Goal: Information Seeking & Learning: Find specific page/section

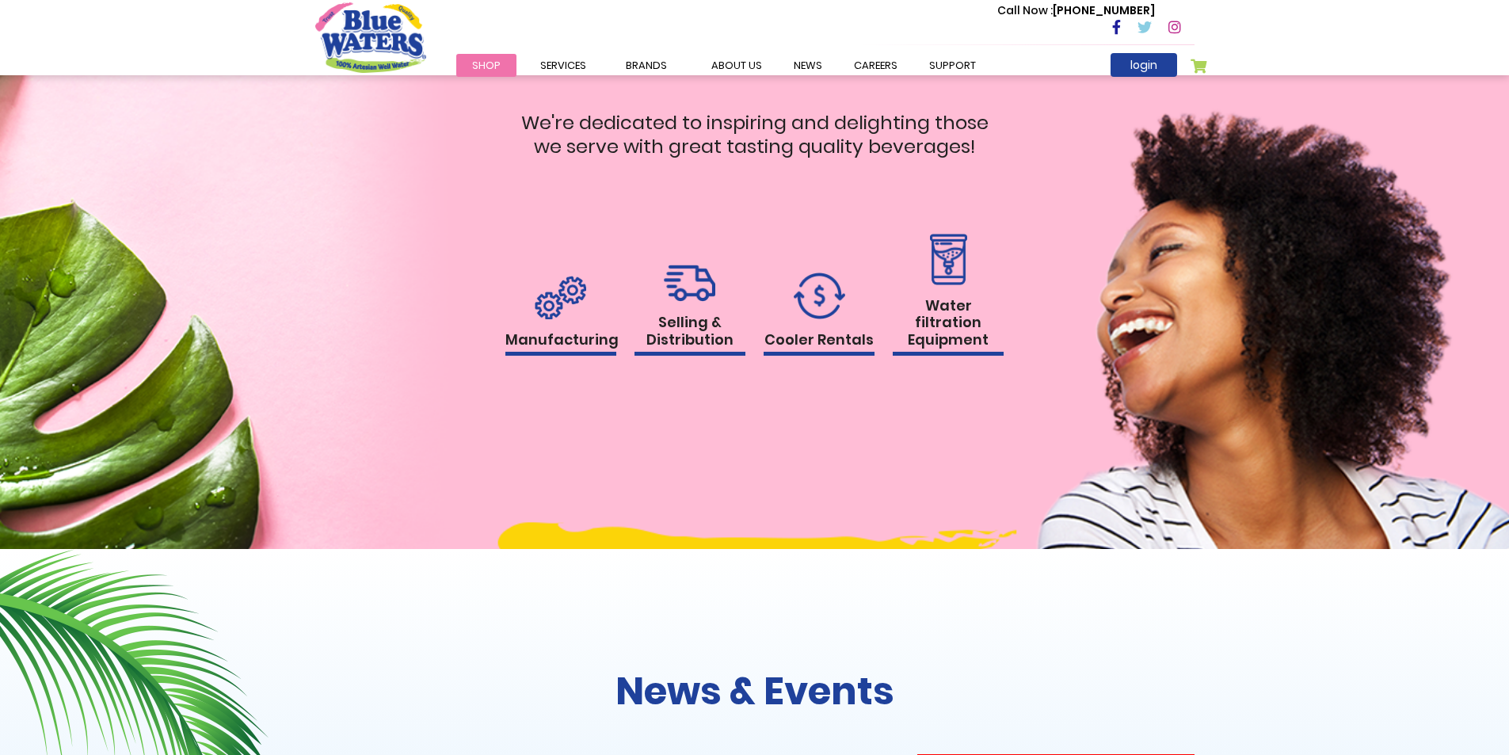
scroll to position [1585, 0]
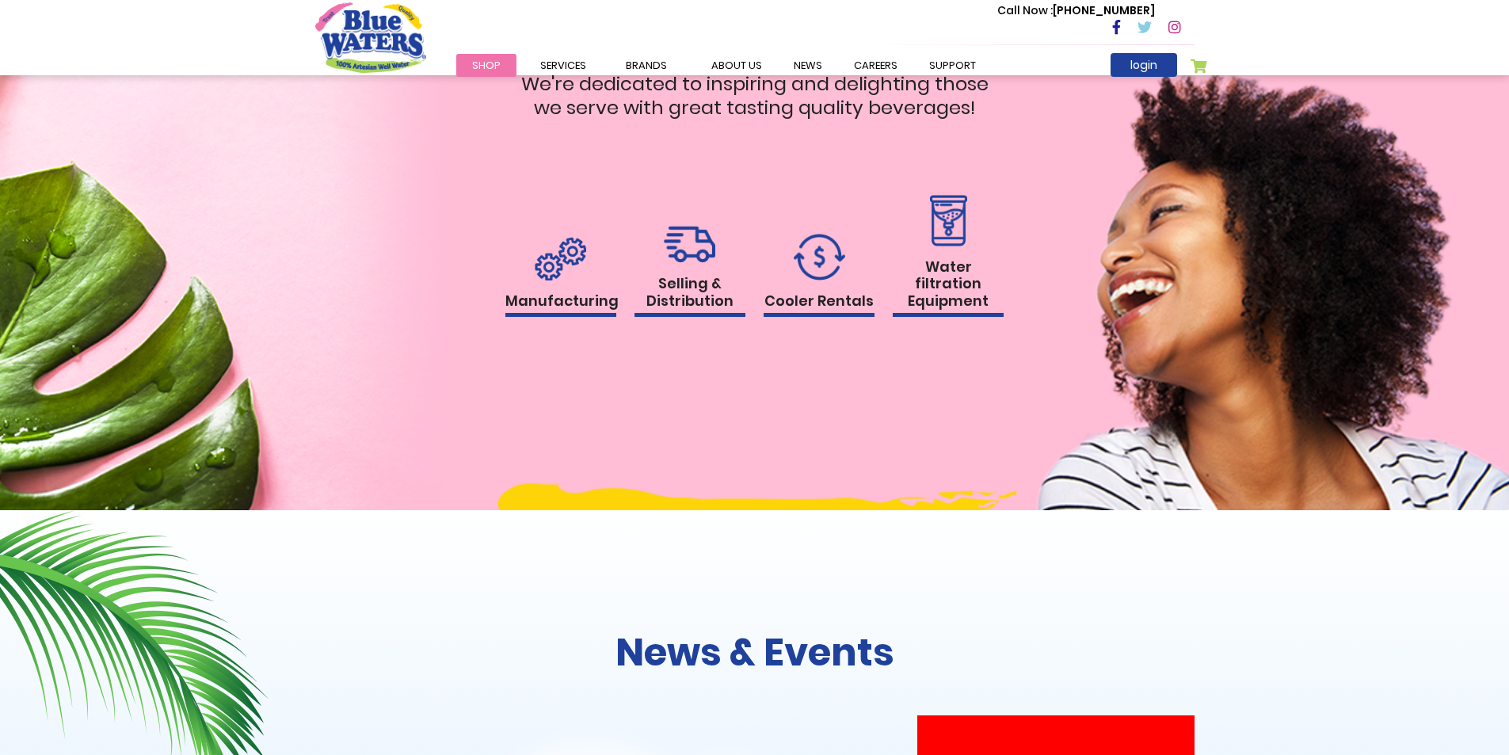
click at [948, 273] on link "Water filtration Equipment" at bounding box center [948, 256] width 111 height 123
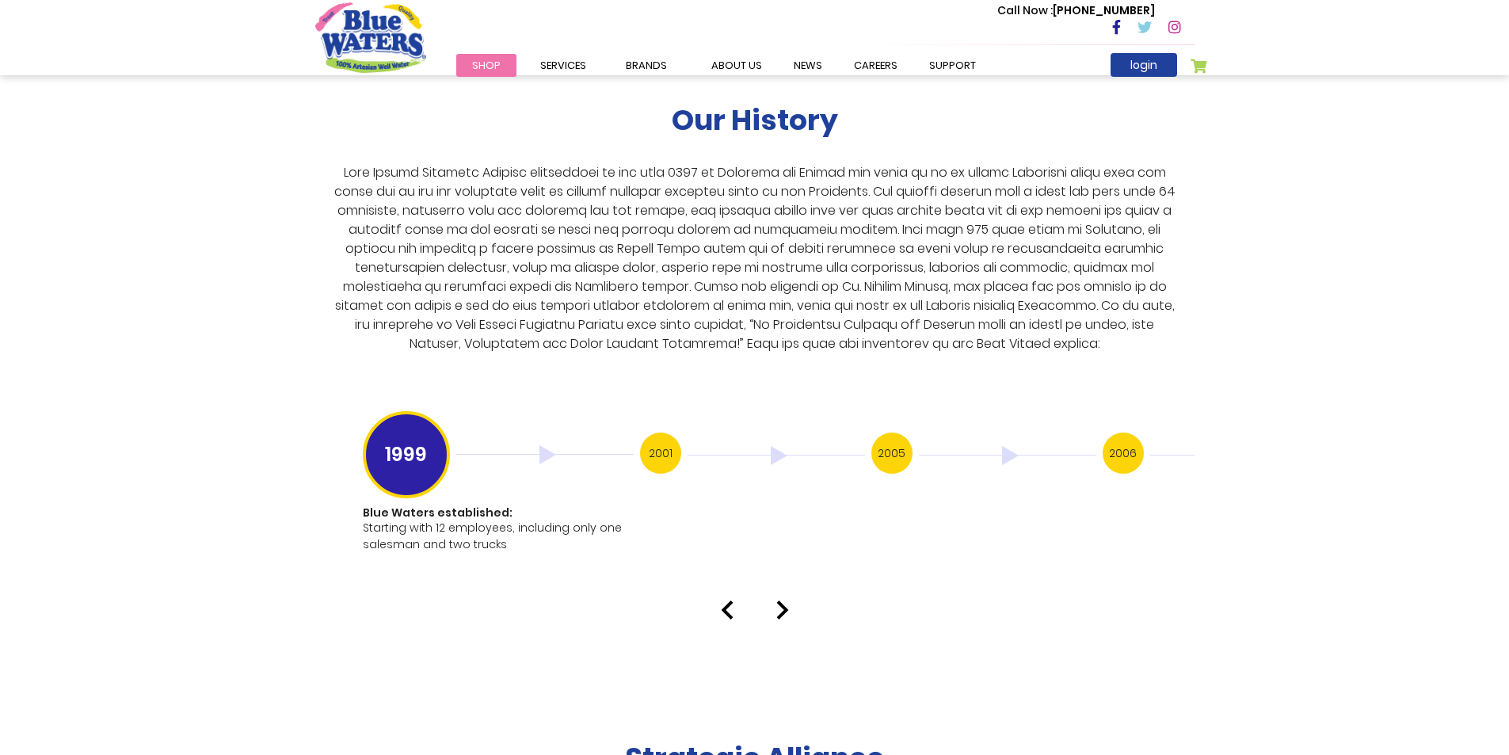
scroll to position [2931, 0]
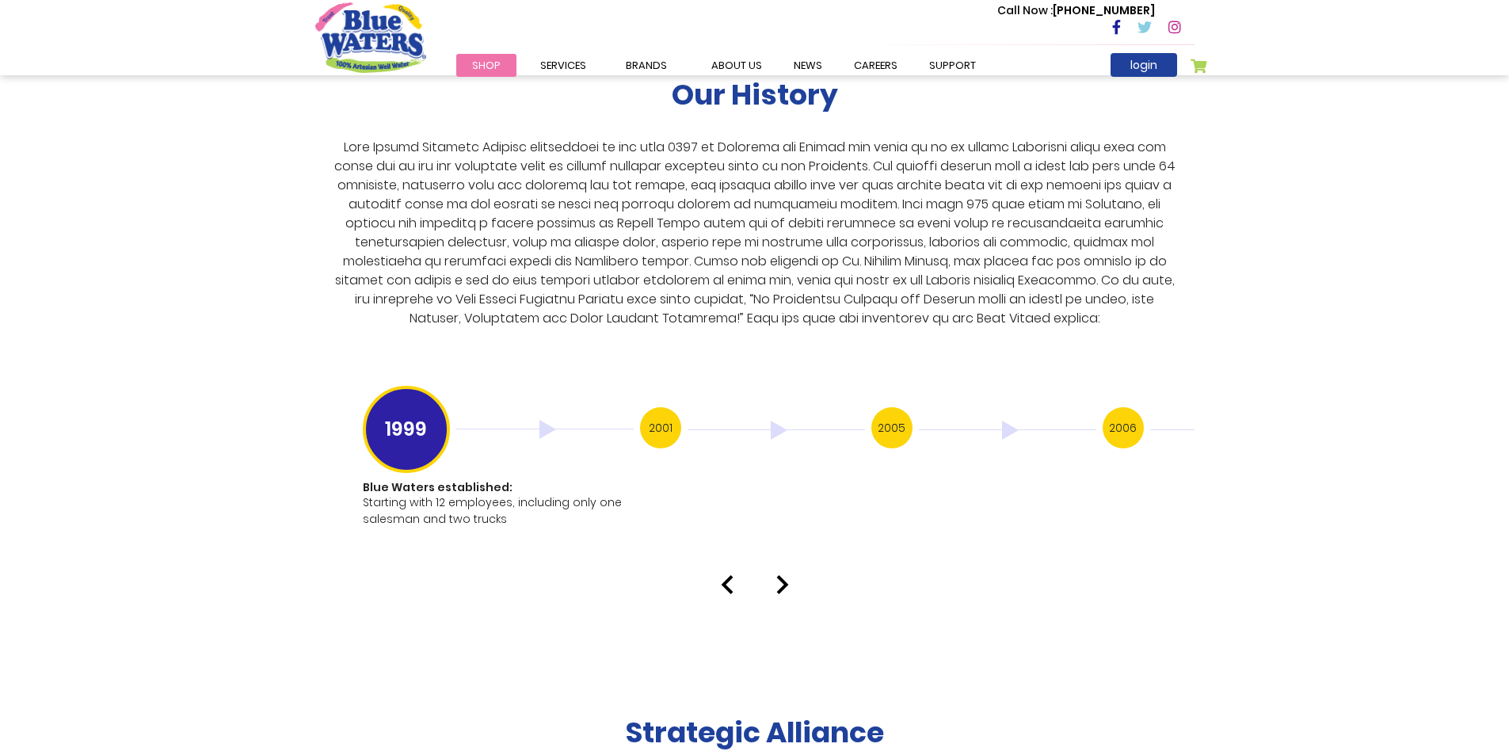
click at [789, 575] on div at bounding box center [754, 584] width 903 height 19
click at [786, 575] on img at bounding box center [782, 584] width 13 height 19
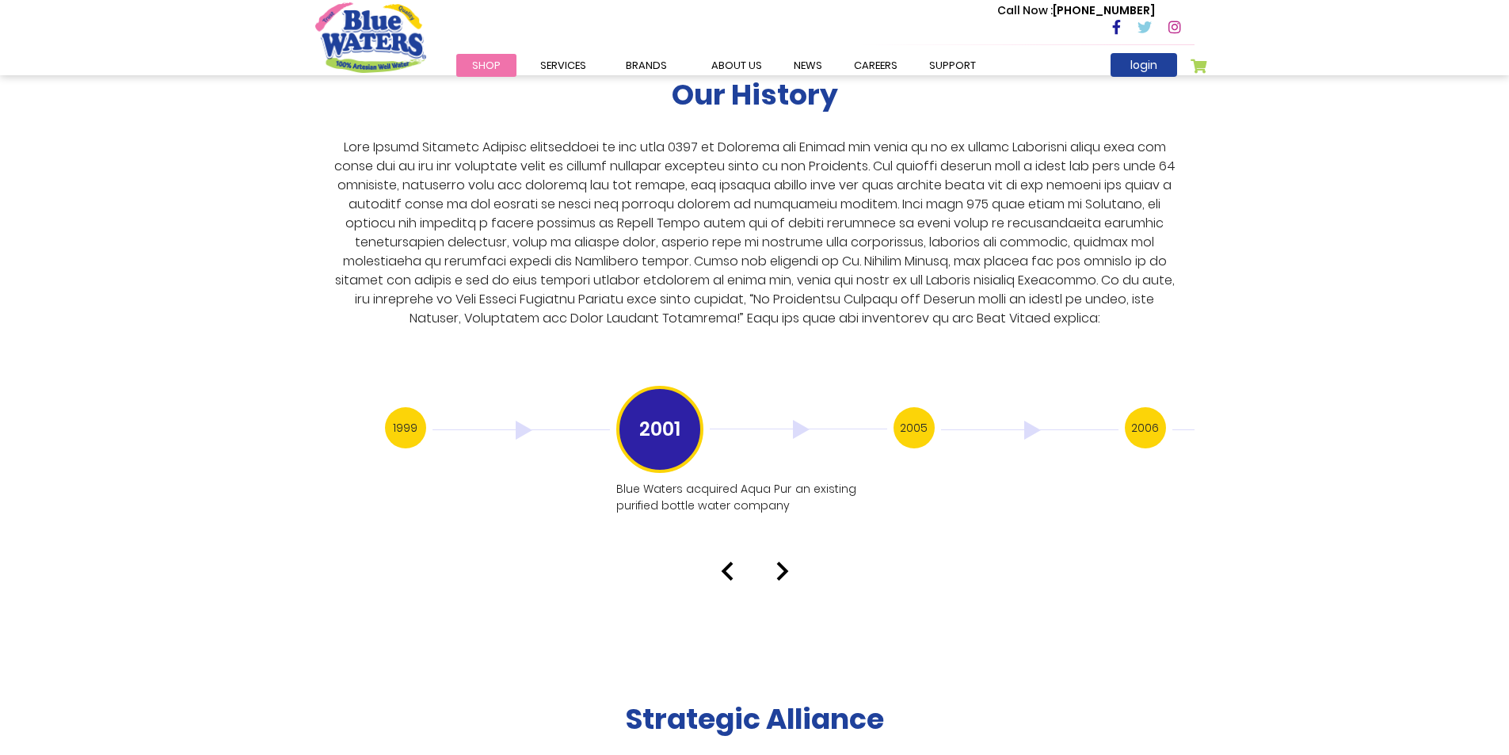
click at [776, 562] on img at bounding box center [782, 571] width 13 height 19
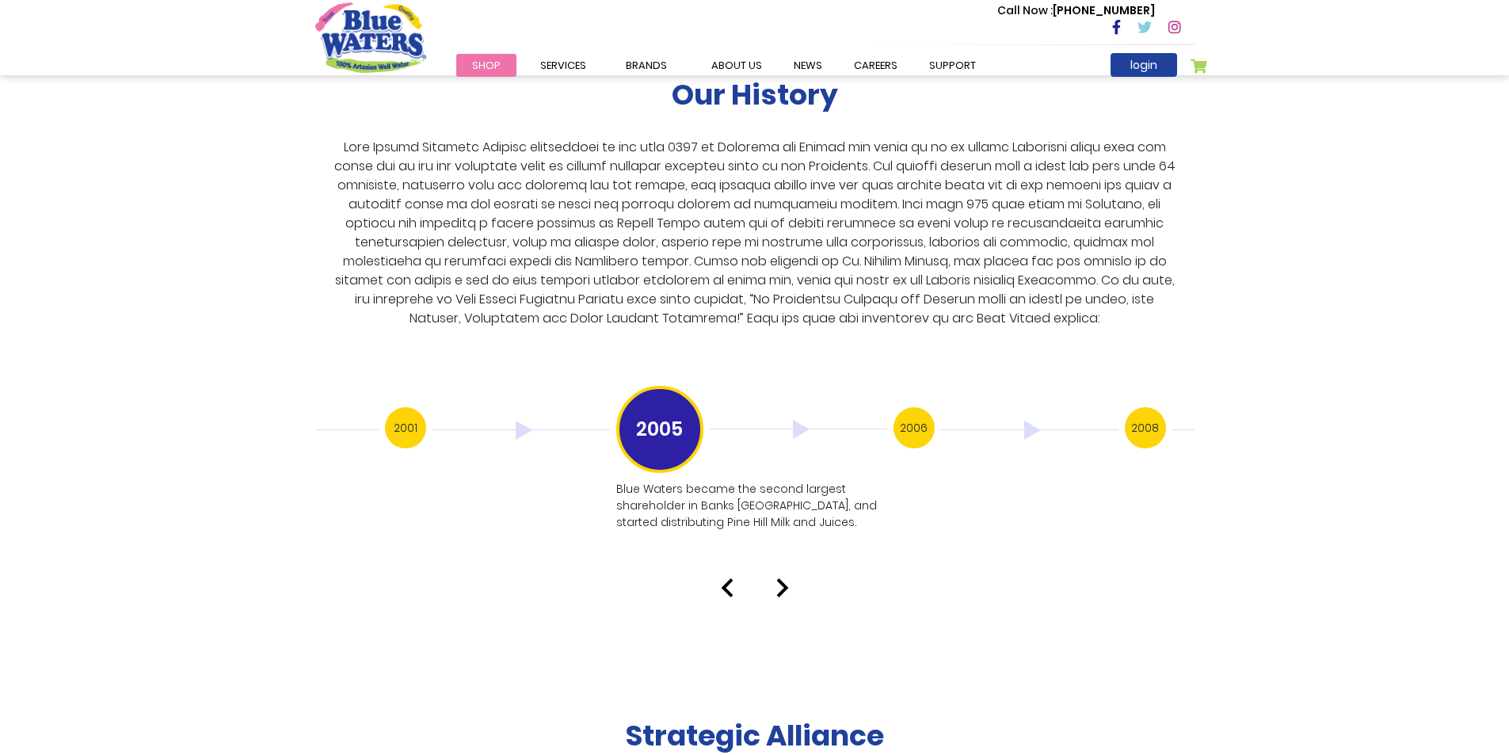
click at [776, 578] on img at bounding box center [782, 587] width 13 height 19
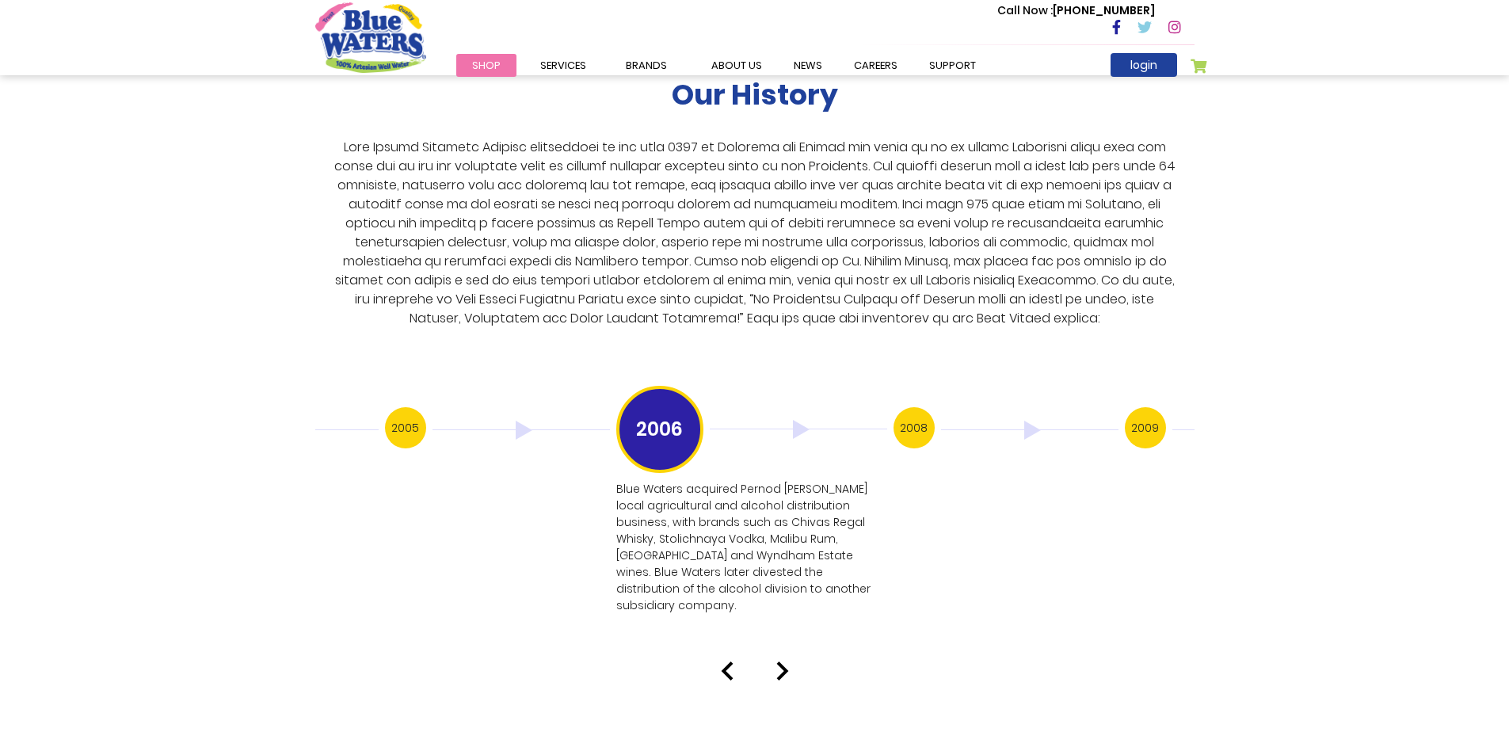
click at [785, 662] on img at bounding box center [782, 671] width 13 height 19
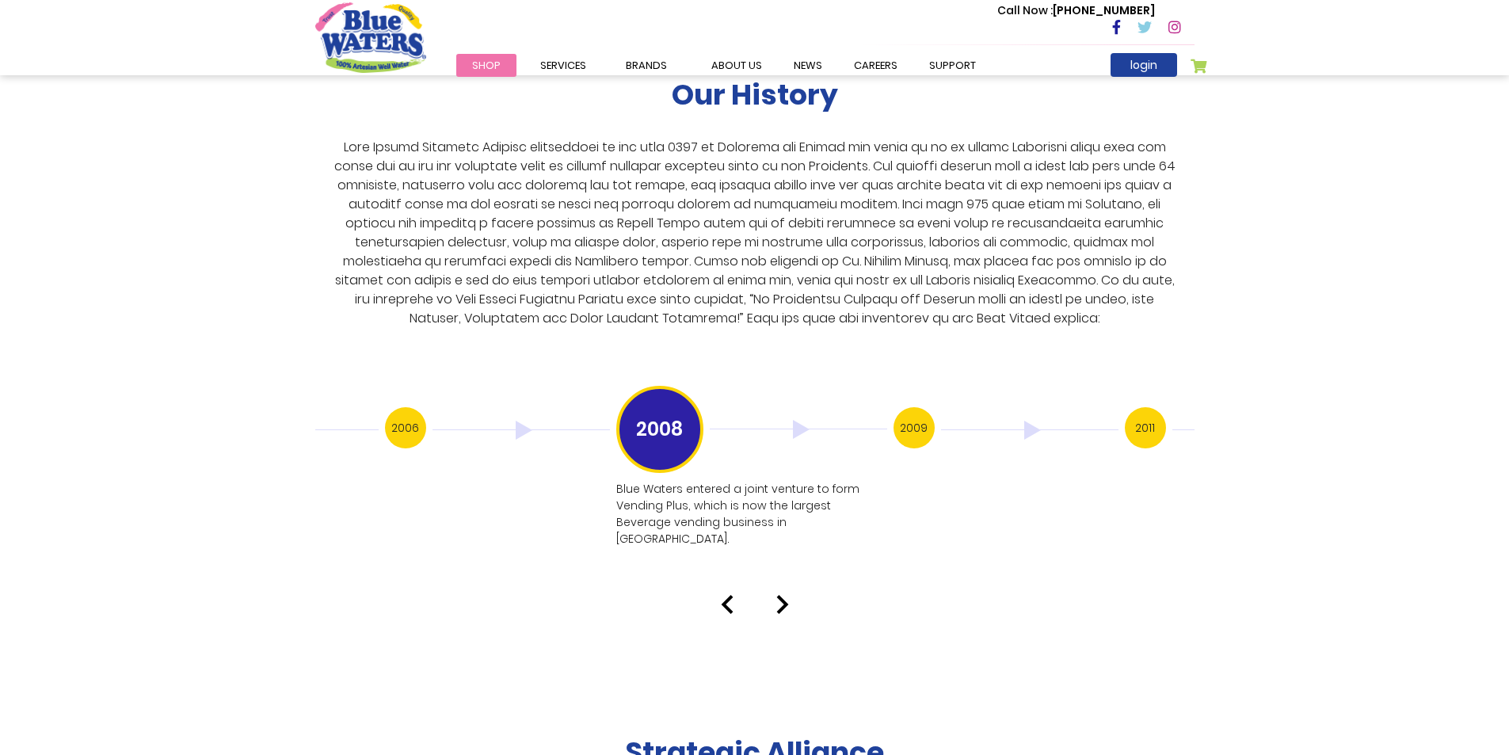
click at [783, 595] on img at bounding box center [782, 604] width 13 height 19
click at [779, 595] on img at bounding box center [782, 604] width 13 height 19
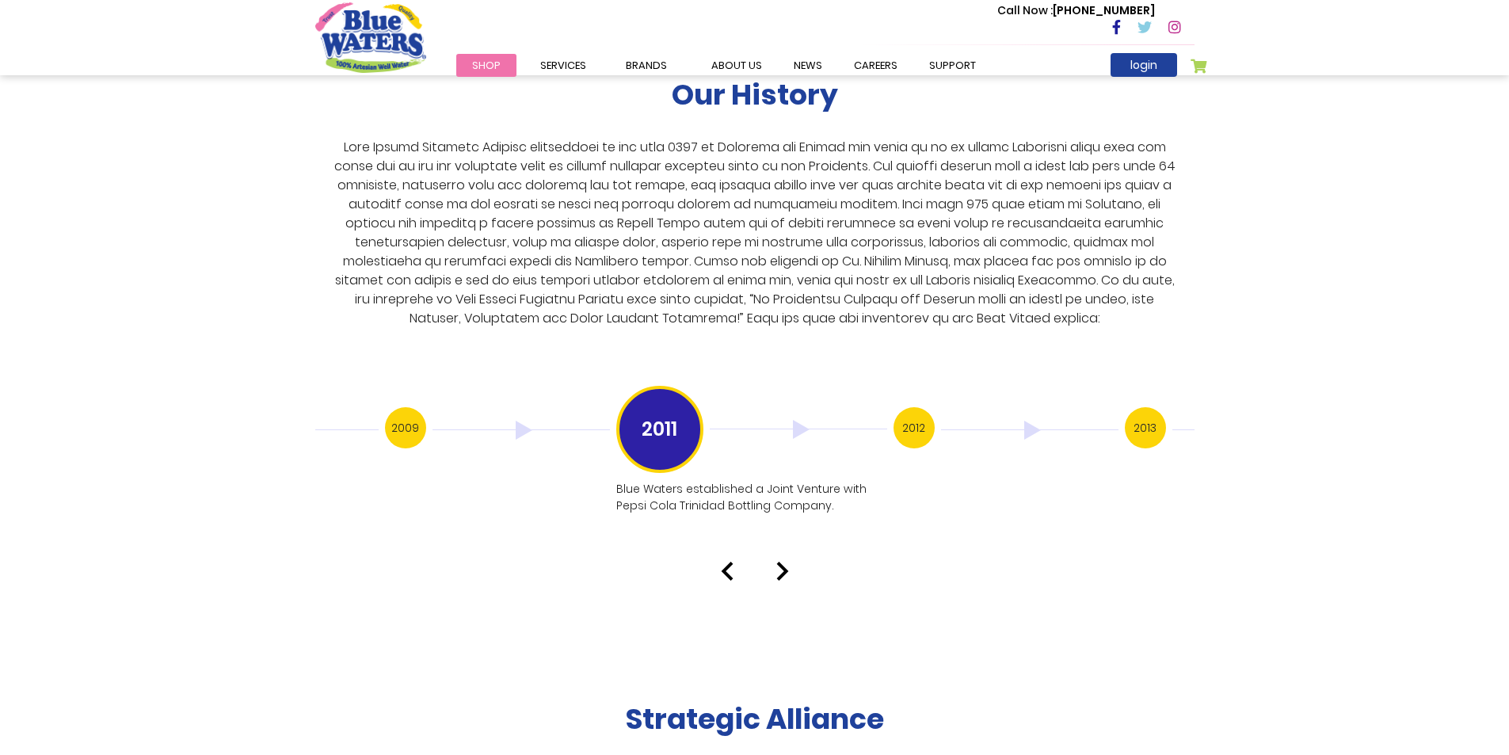
click at [779, 562] on img at bounding box center [782, 571] width 13 height 19
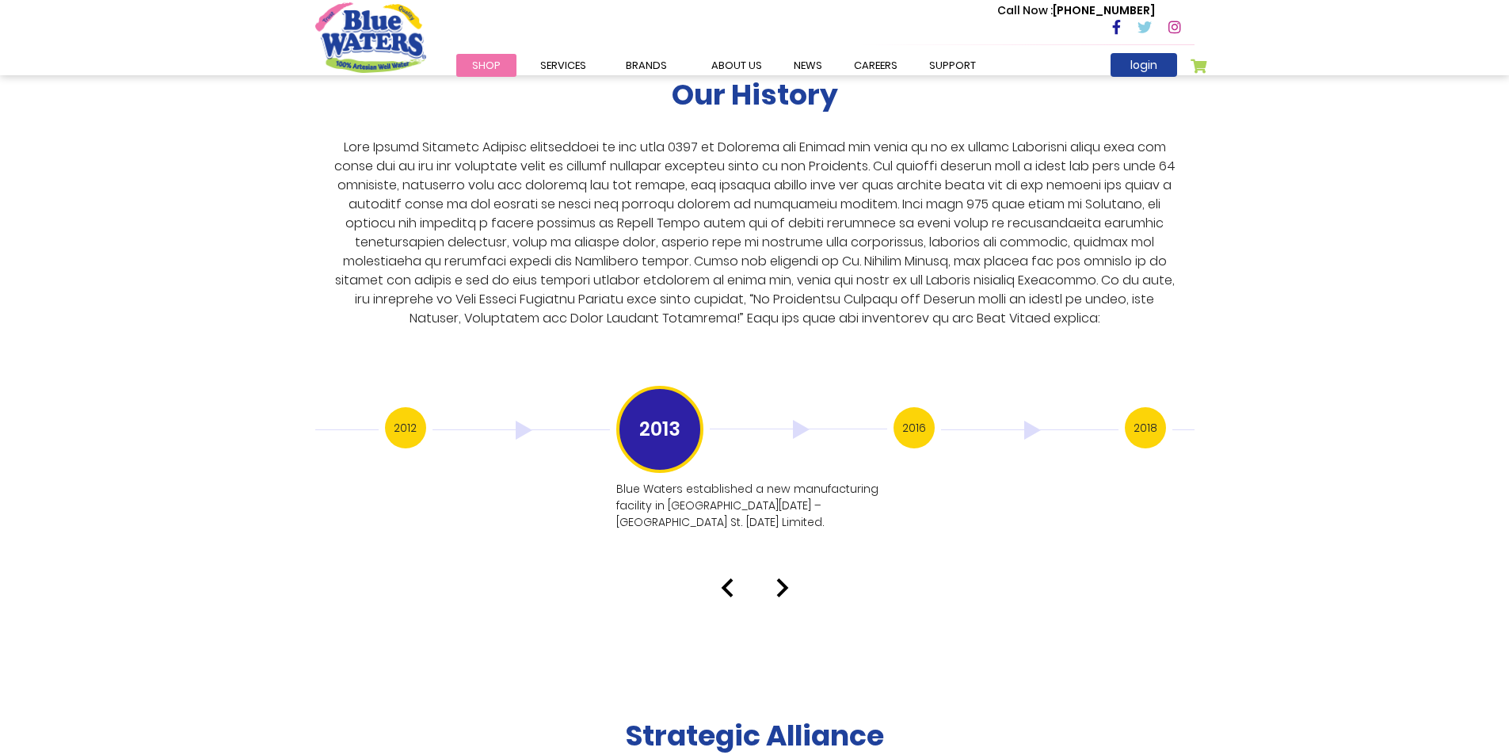
click at [779, 578] on img at bounding box center [782, 587] width 13 height 19
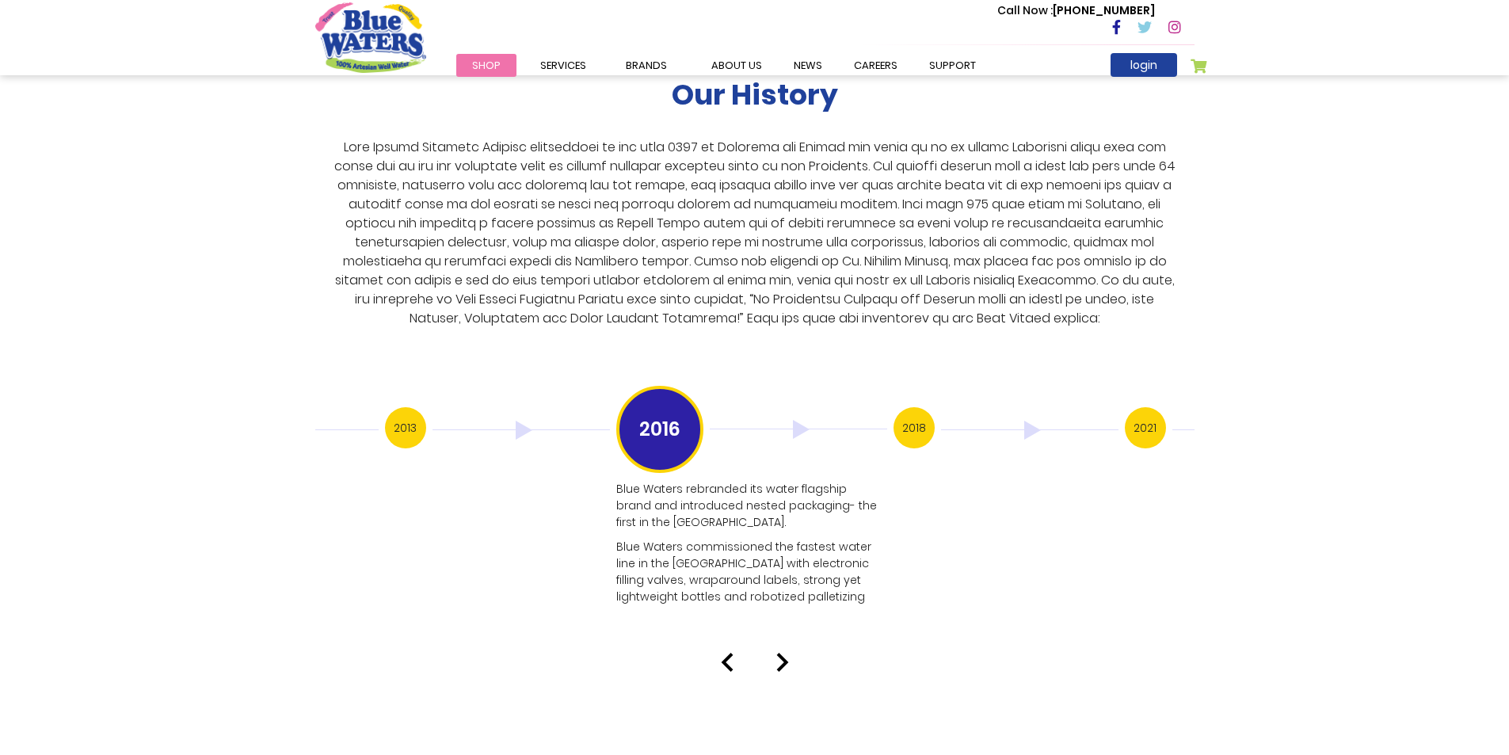
drag, startPoint x: 779, startPoint y: 620, endPoint x: 779, endPoint y: 634, distance: 13.5
click at [779, 624] on div "Our History 1999 Blue Waters established: Starting with 12 employees, including…" at bounding box center [754, 316] width 1509 height 712
click at [780, 653] on img at bounding box center [782, 662] width 13 height 19
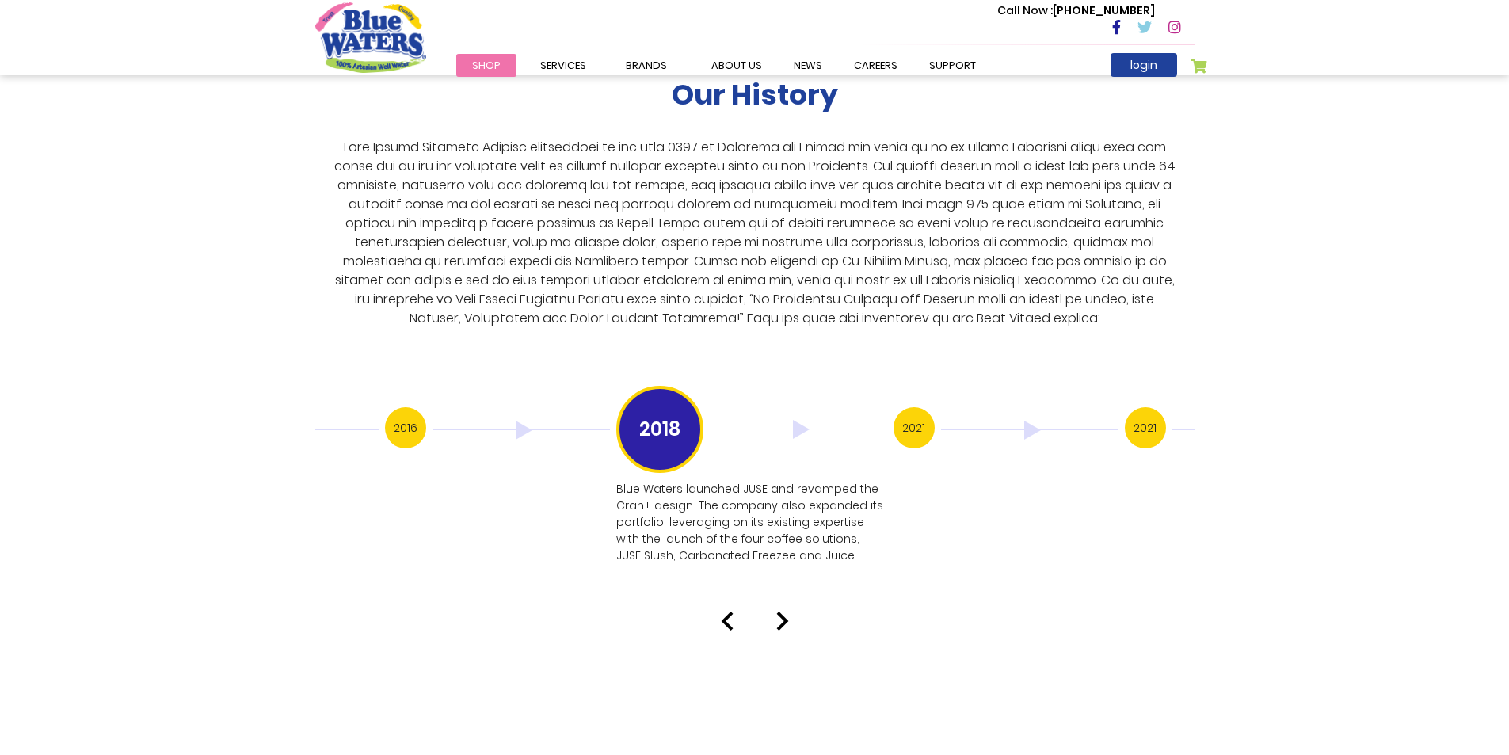
click at [787, 612] on img at bounding box center [782, 621] width 13 height 19
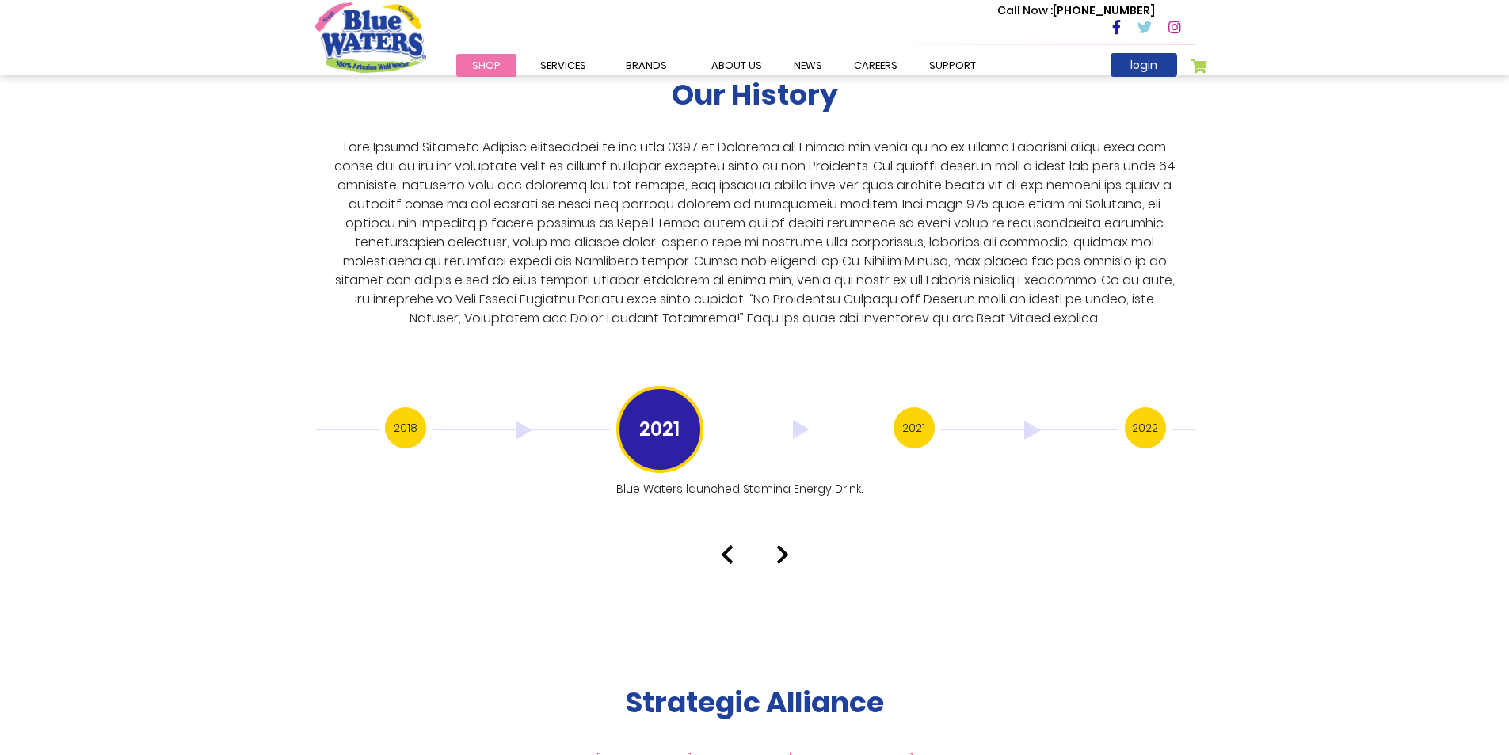
click at [780, 545] on img at bounding box center [782, 554] width 13 height 19
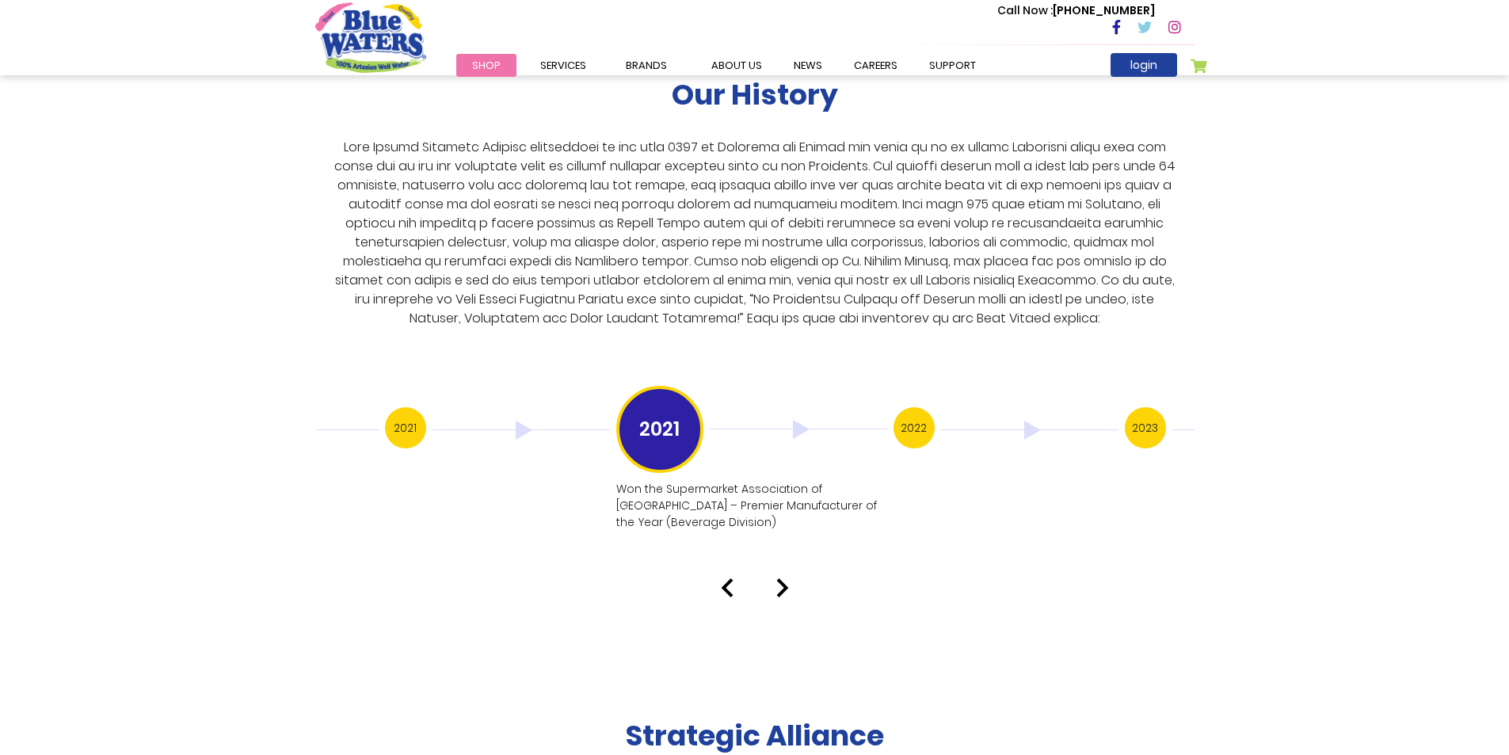
click at [781, 578] on img at bounding box center [782, 587] width 13 height 19
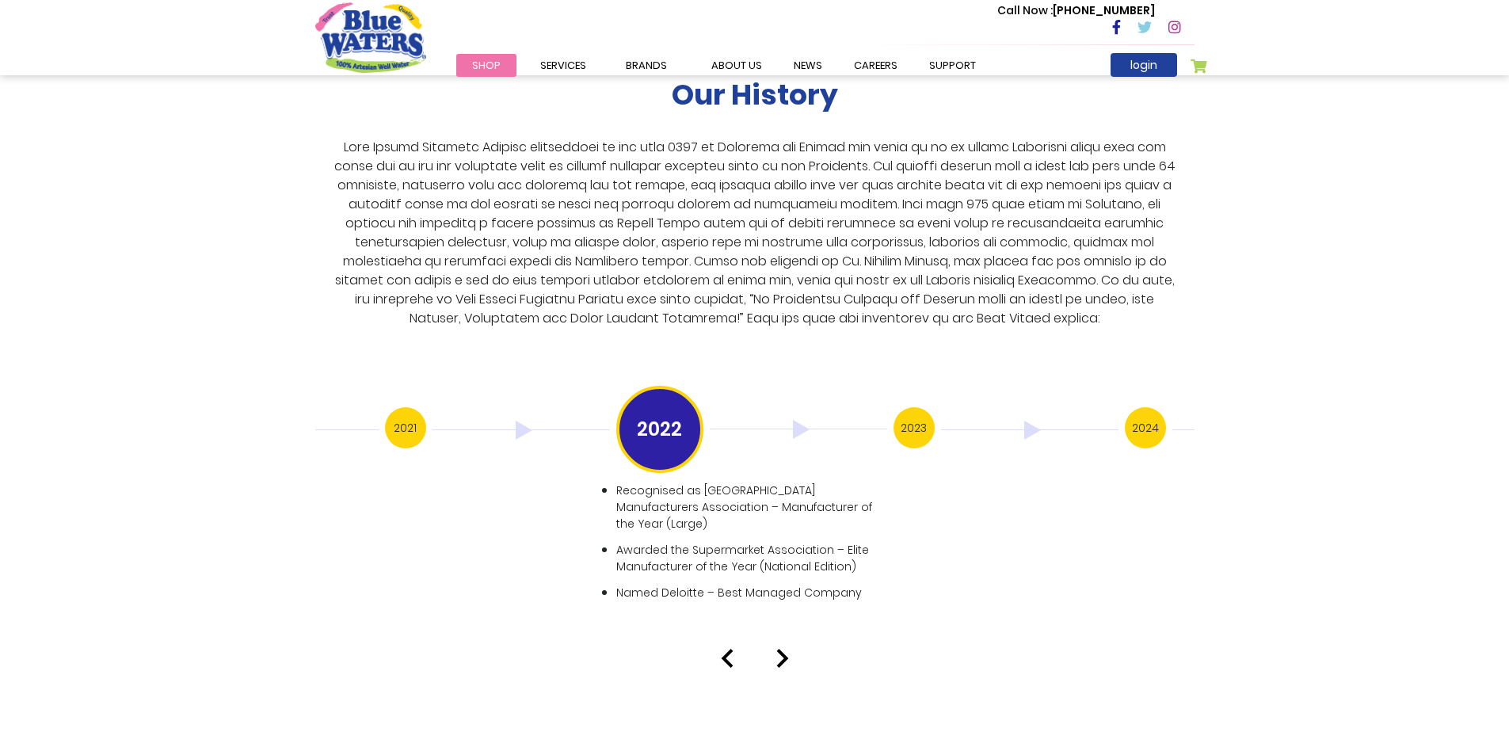
click at [784, 649] on img at bounding box center [782, 658] width 13 height 19
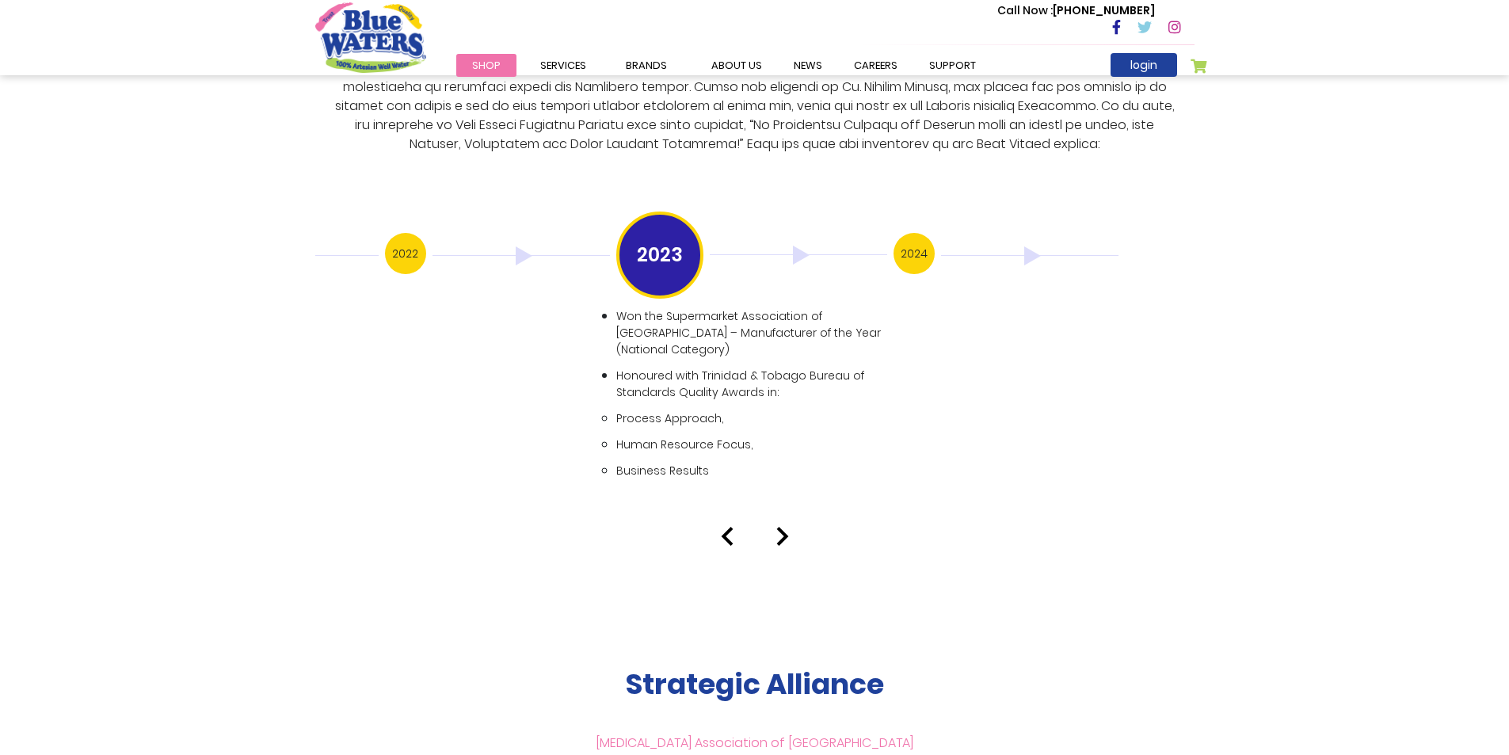
scroll to position [3169, 0]
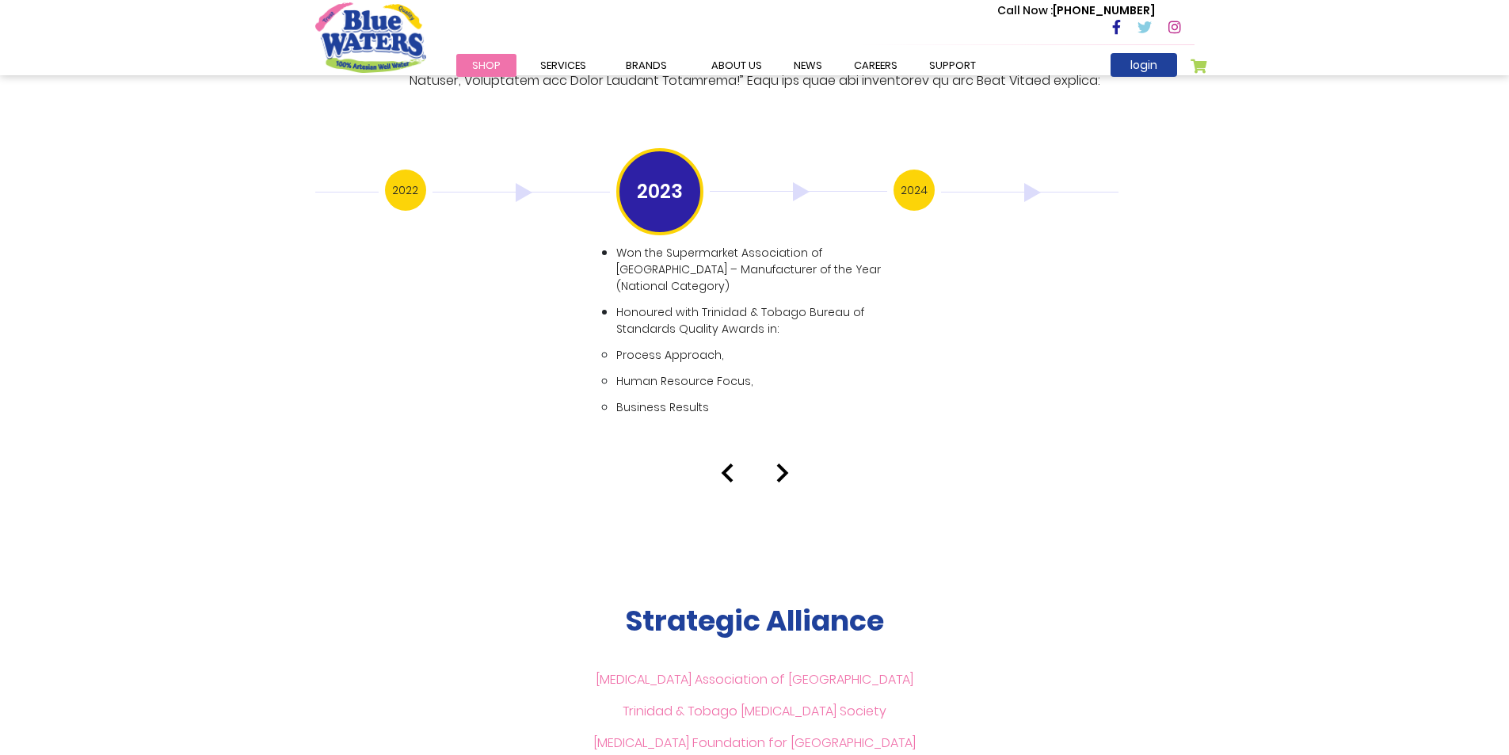
click at [785, 463] on img at bounding box center [782, 472] width 13 height 19
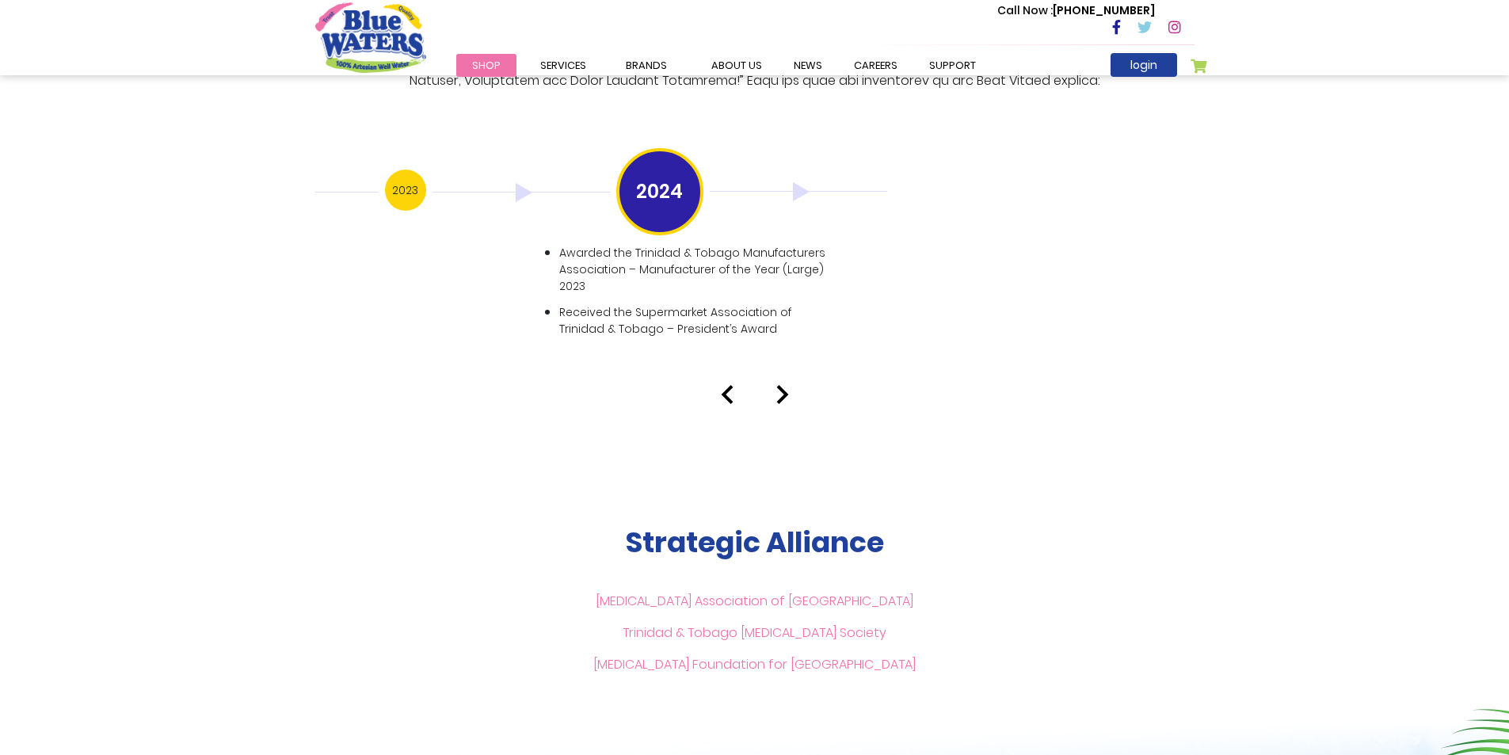
click at [791, 385] on div at bounding box center [754, 394] width 903 height 19
click at [787, 385] on img at bounding box center [782, 394] width 13 height 19
click at [781, 385] on img at bounding box center [782, 394] width 13 height 19
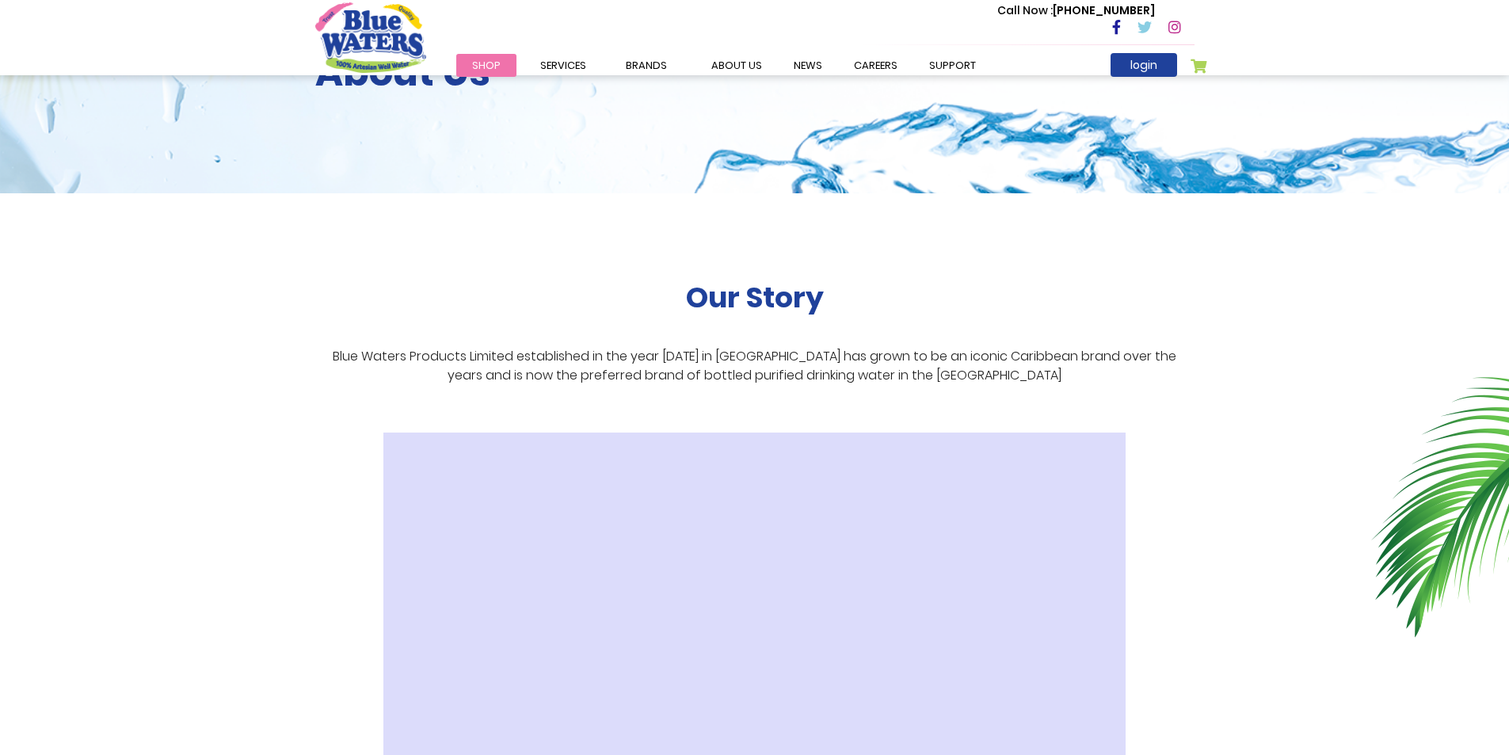
scroll to position [0, 0]
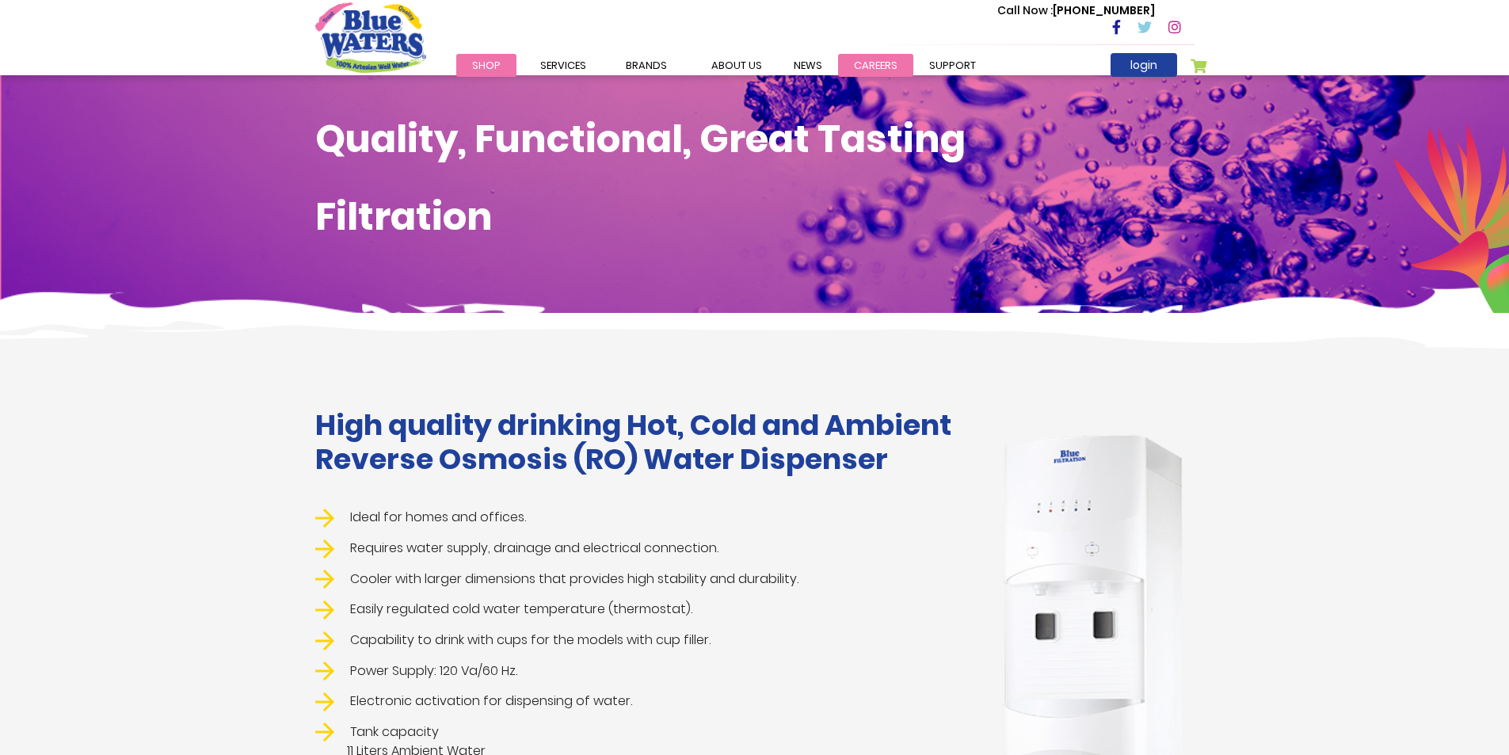
click at [875, 63] on link "careers" at bounding box center [875, 65] width 75 height 23
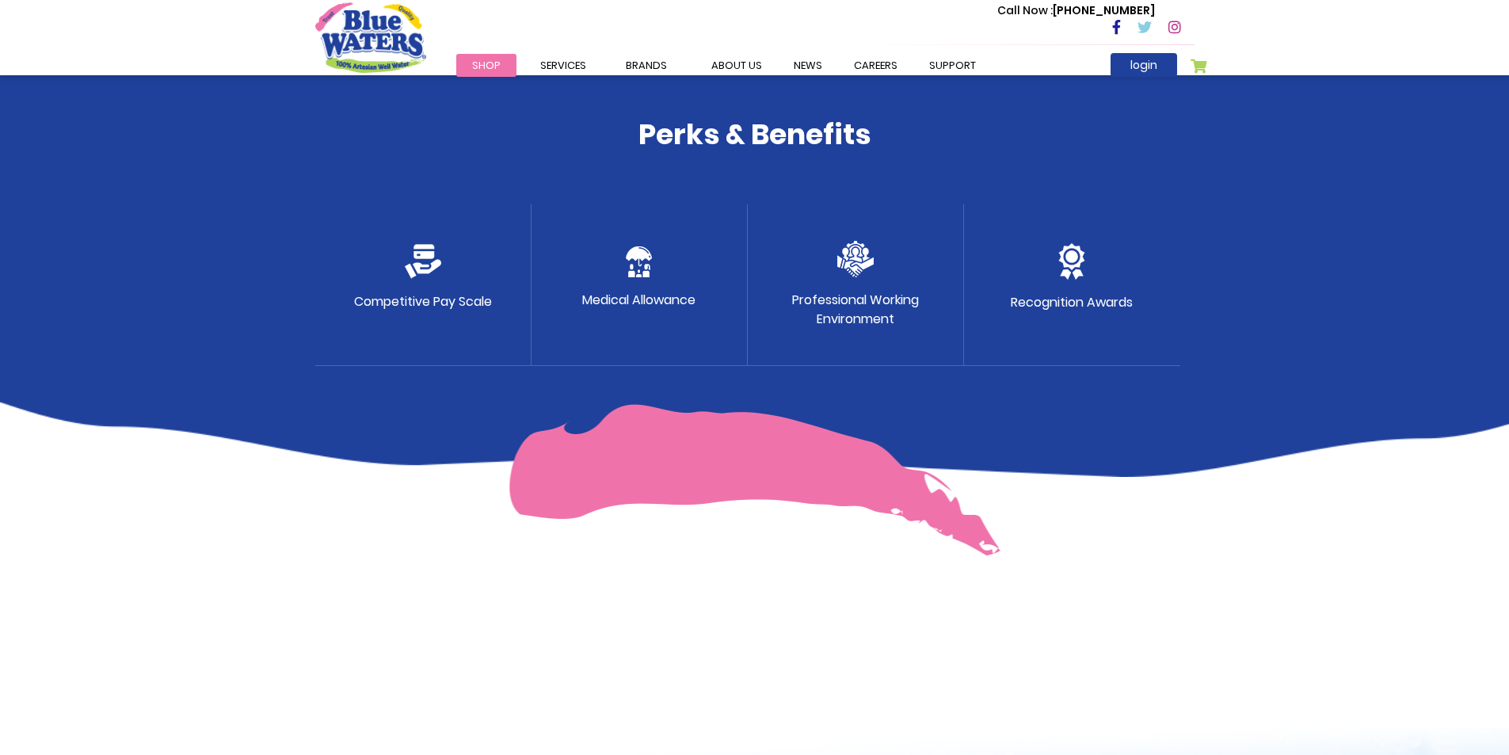
scroll to position [646, 0]
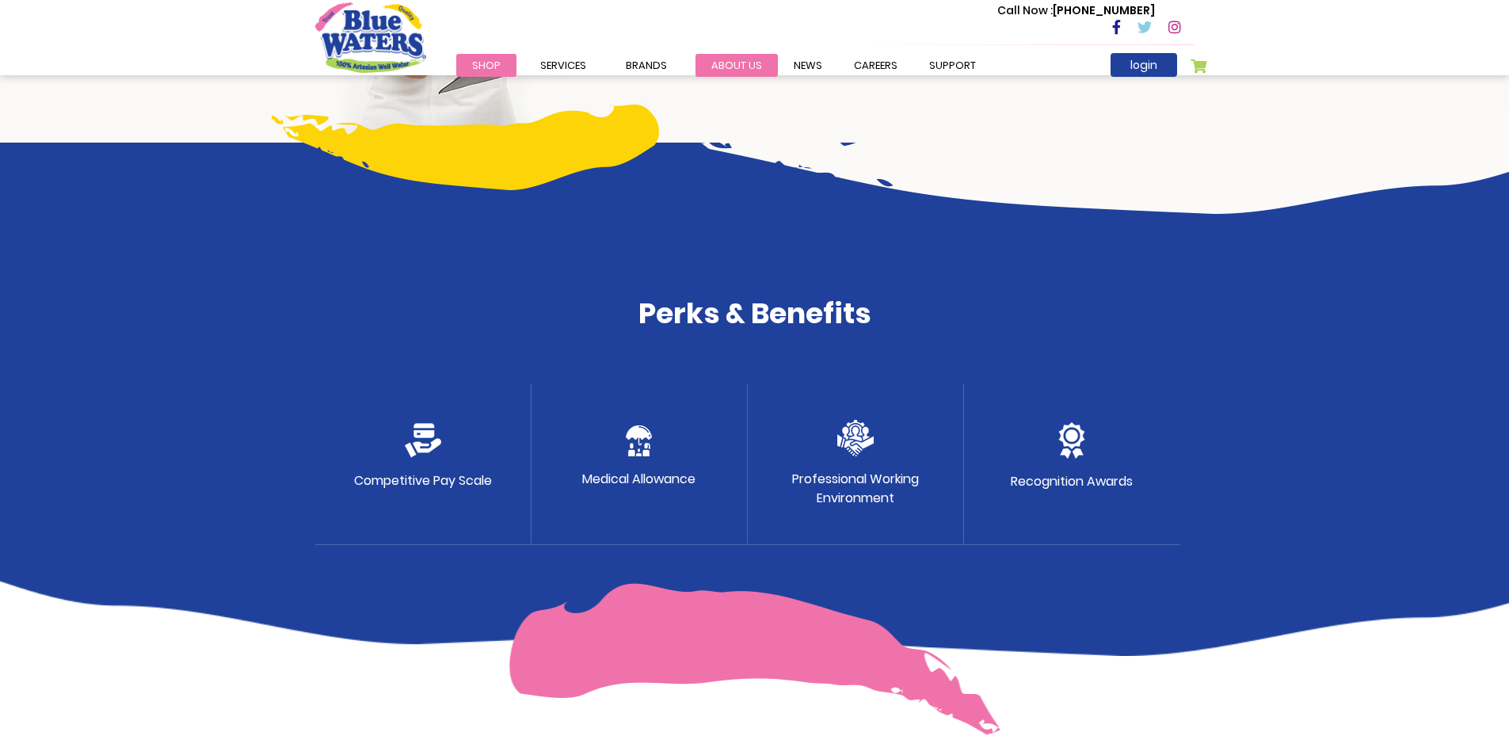
click at [733, 55] on link "about us" at bounding box center [737, 65] width 82 height 23
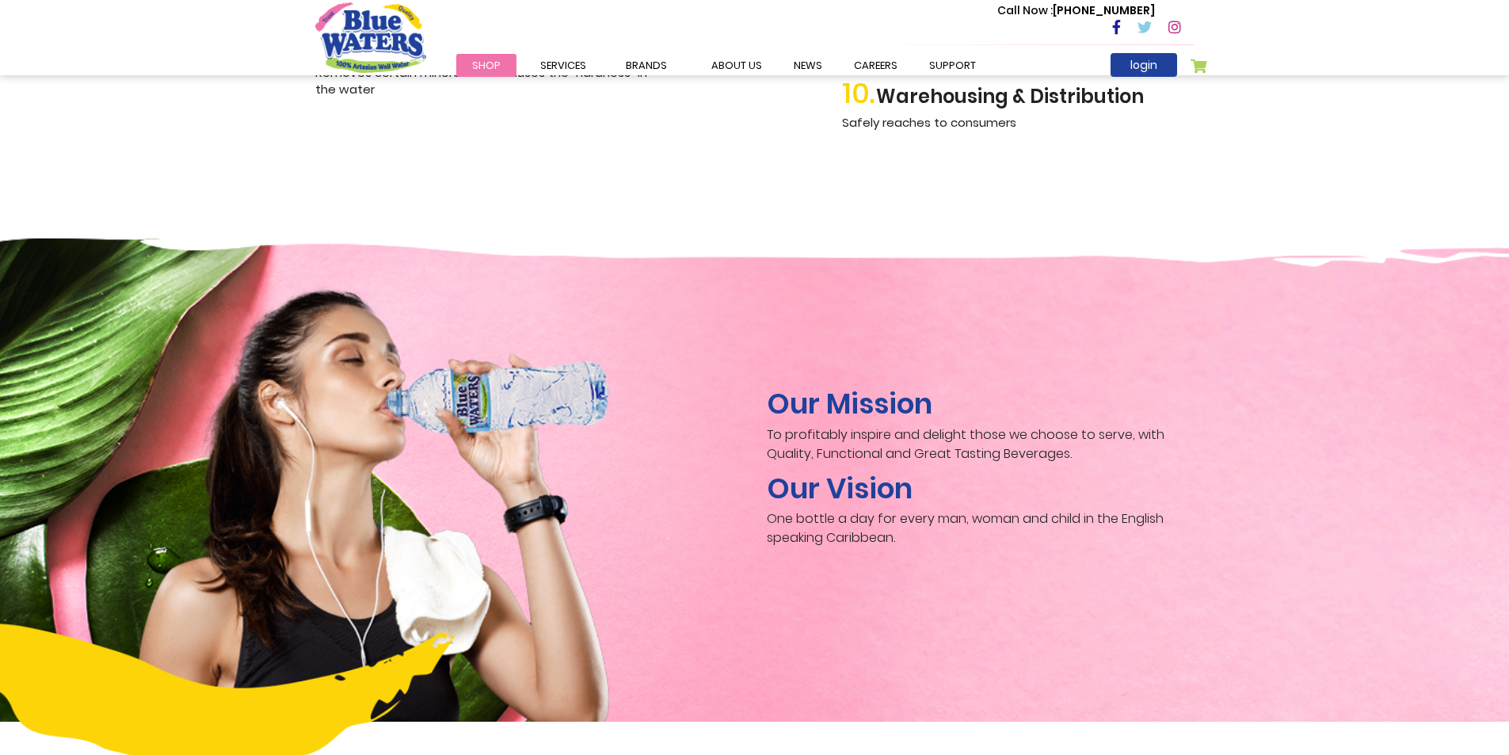
scroll to position [2456, 0]
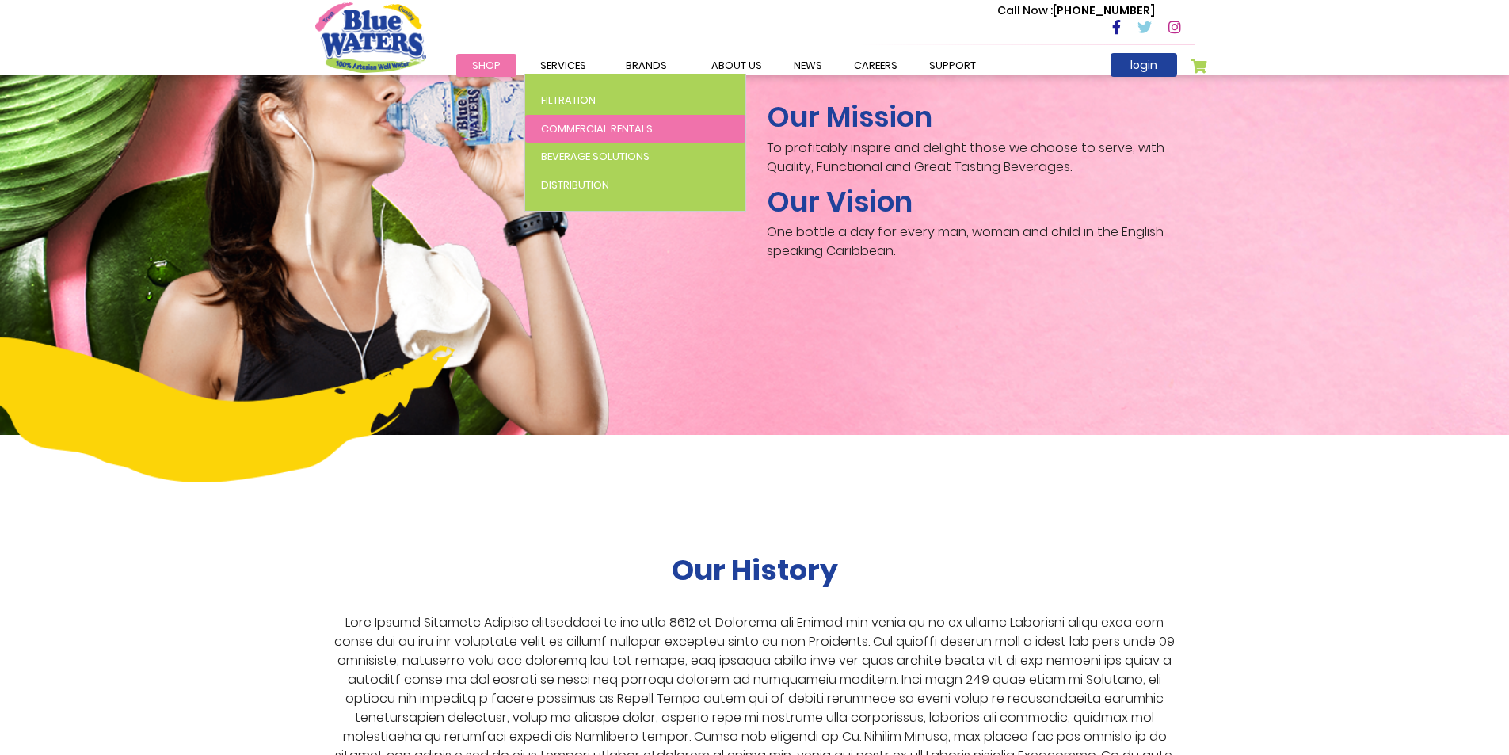
click at [593, 134] on span "Commercial Rentals" at bounding box center [597, 128] width 112 height 15
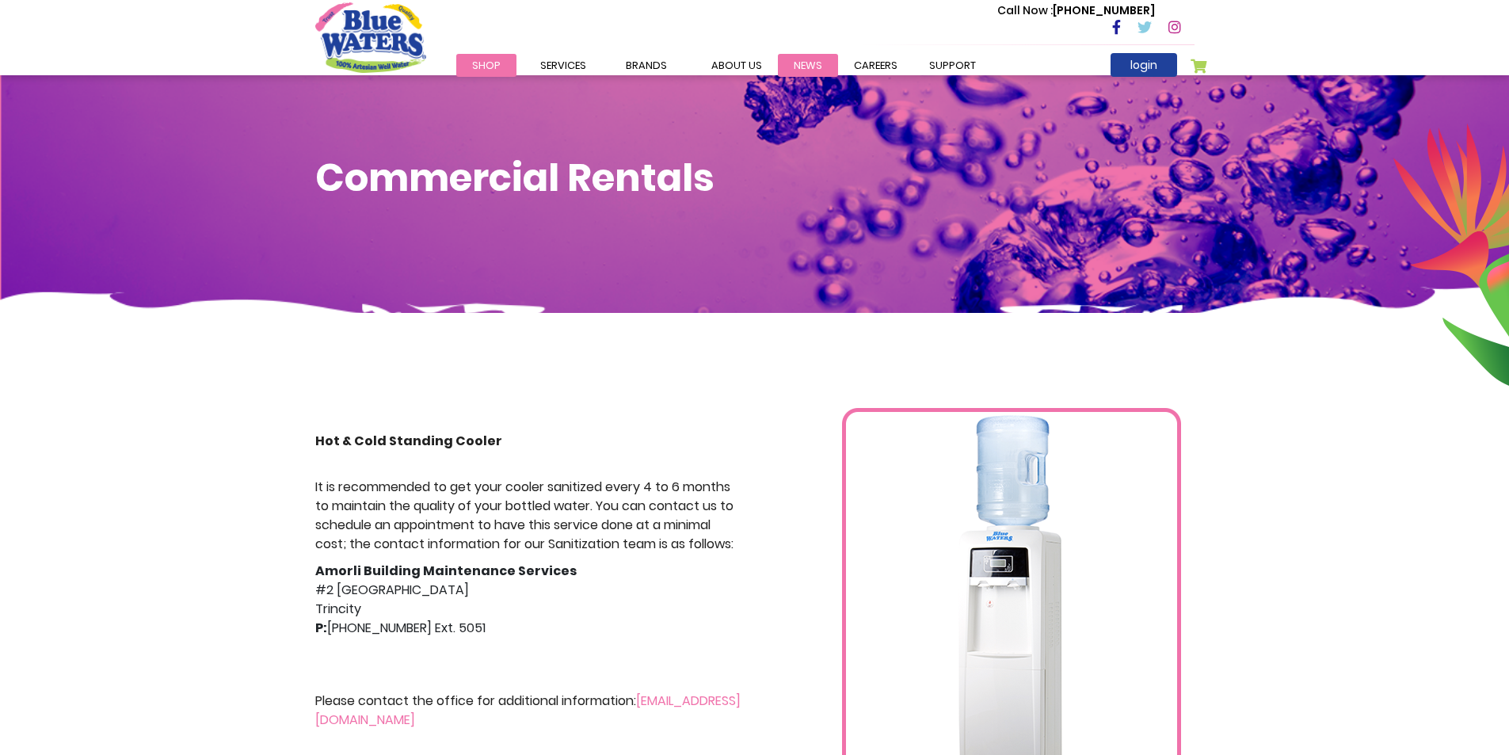
click at [798, 66] on link "News" at bounding box center [808, 65] width 60 height 23
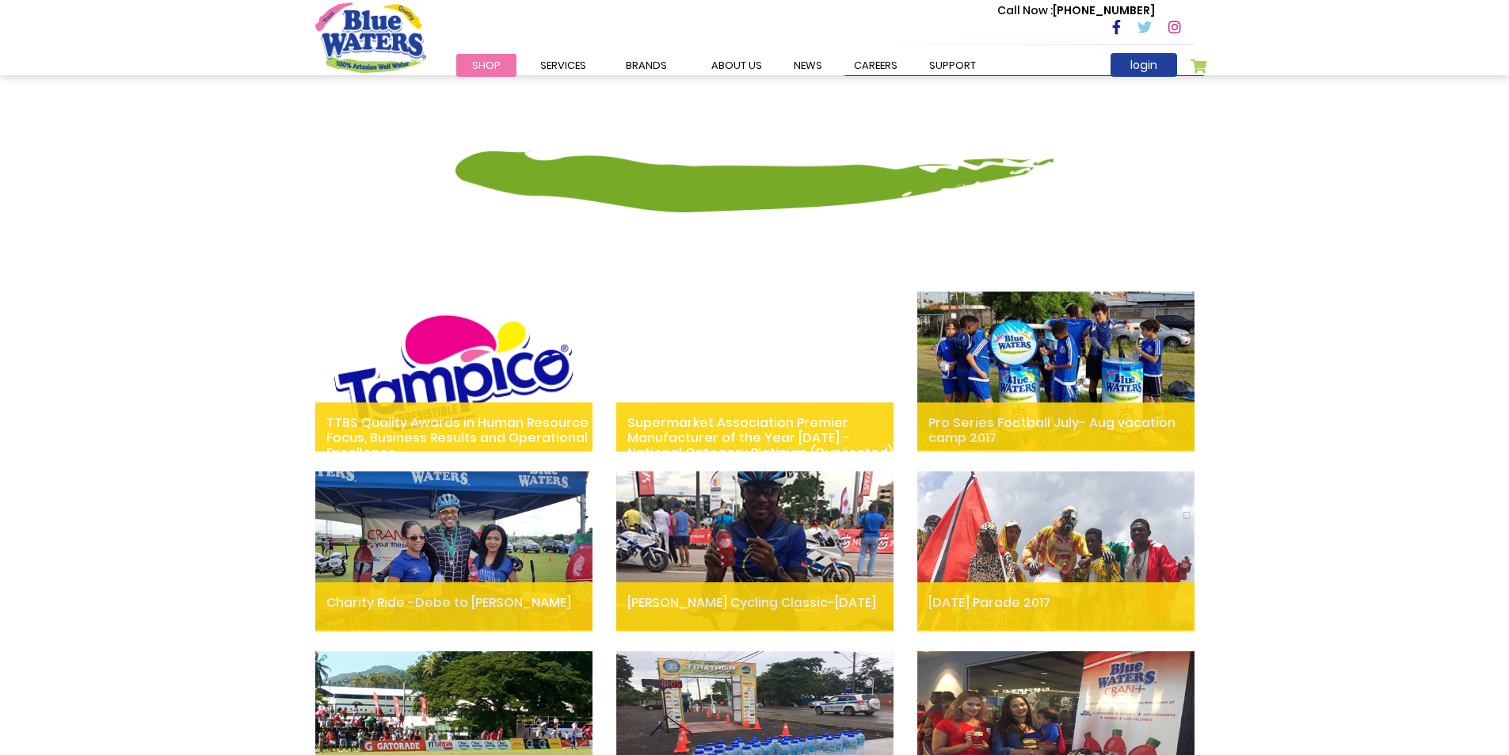
scroll to position [238, 0]
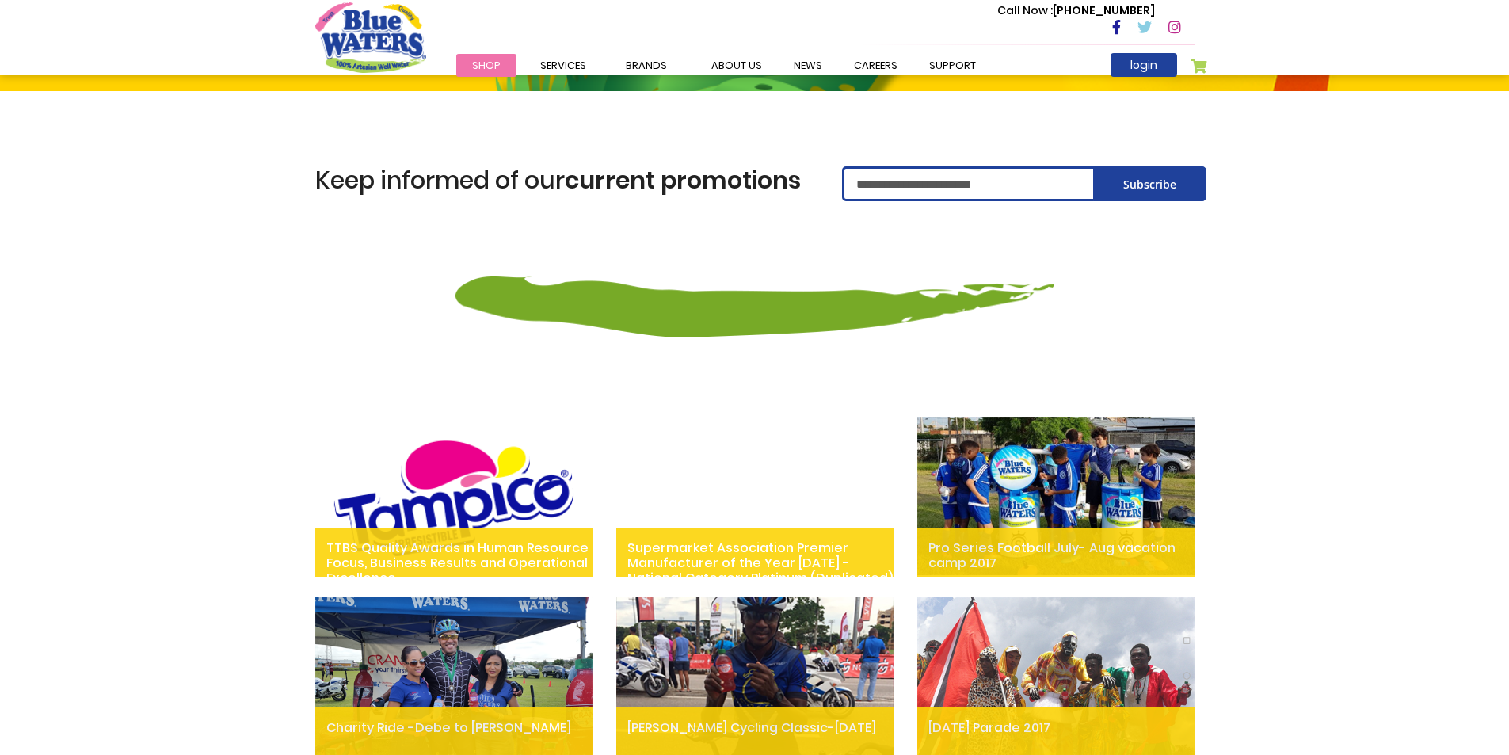
click at [1089, 484] on img at bounding box center [1055, 496] width 277 height 158
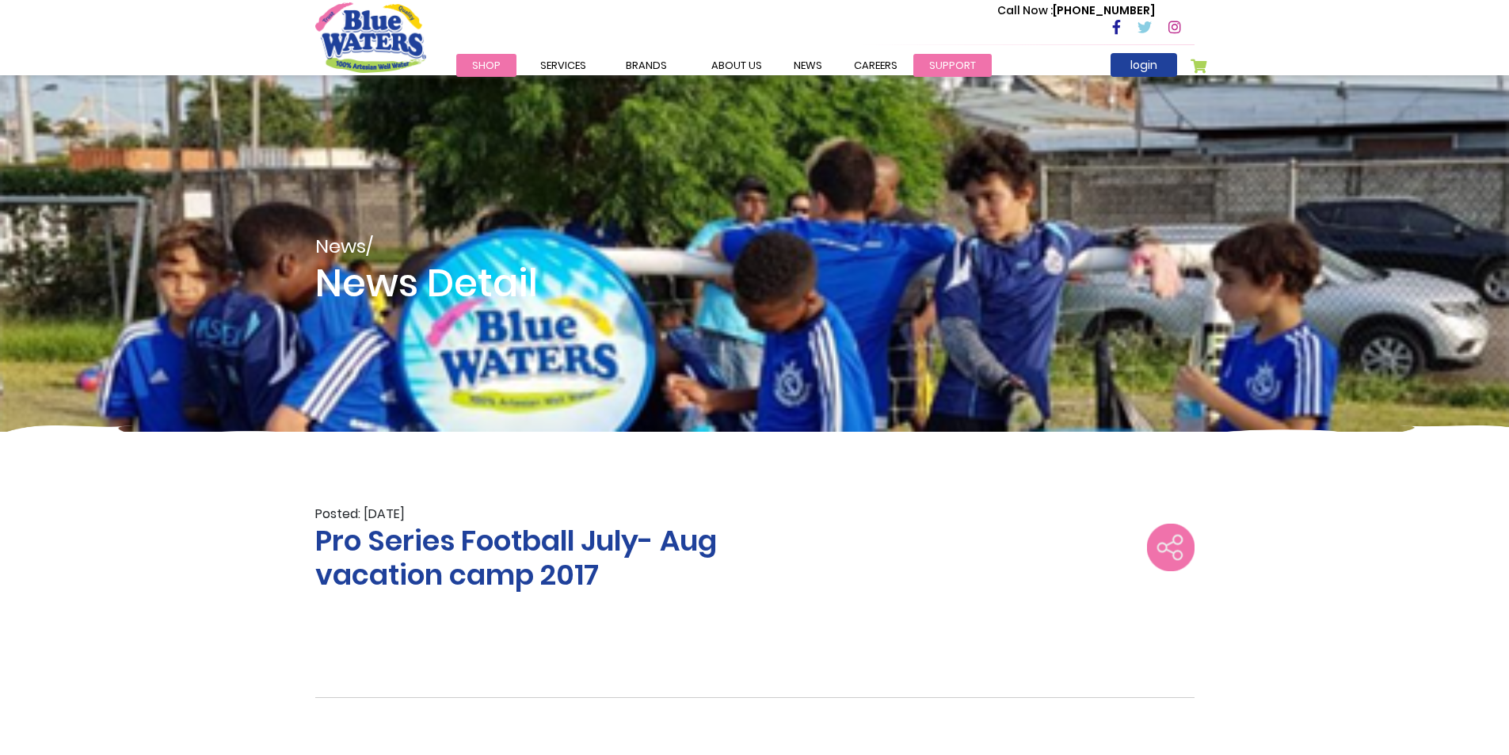
click at [924, 65] on link "support" at bounding box center [952, 65] width 78 height 23
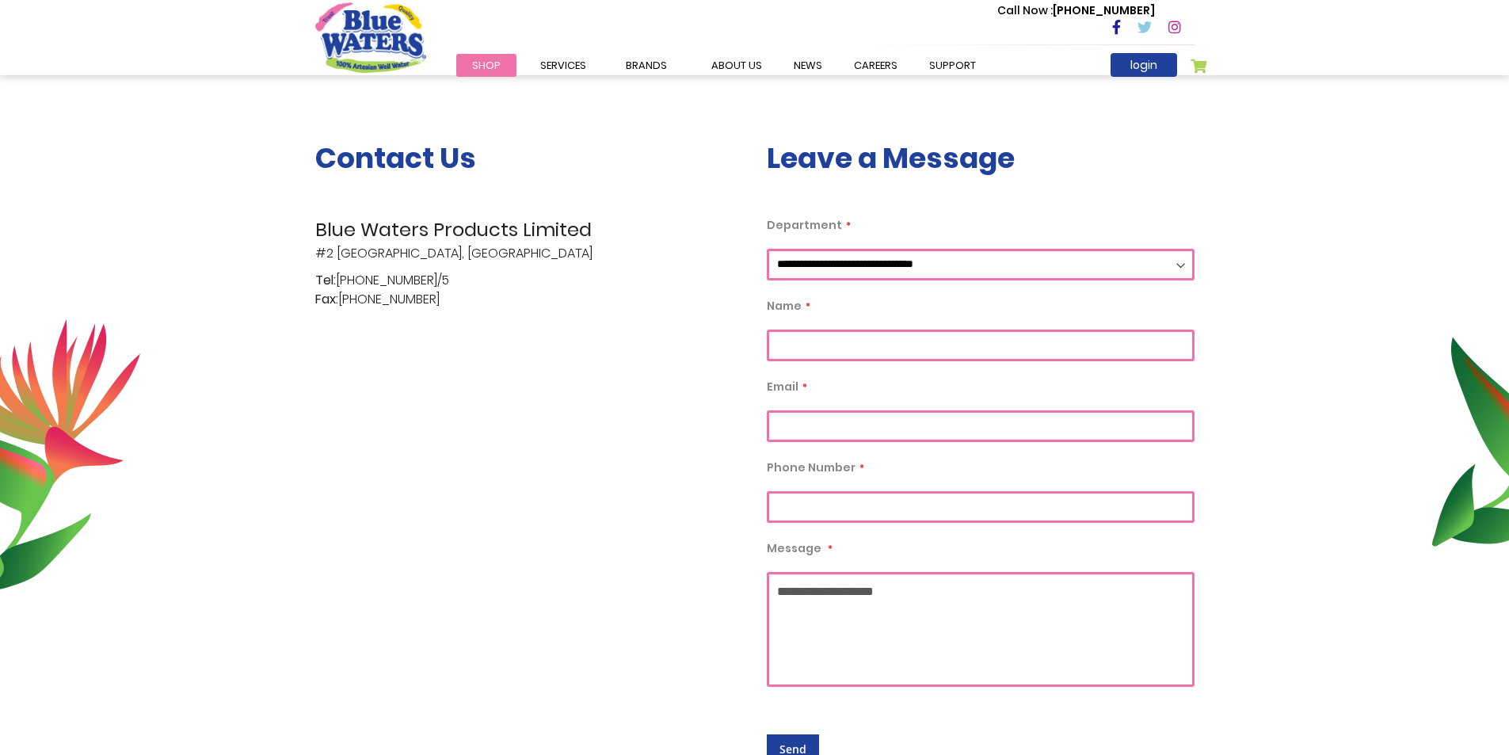
scroll to position [317, 0]
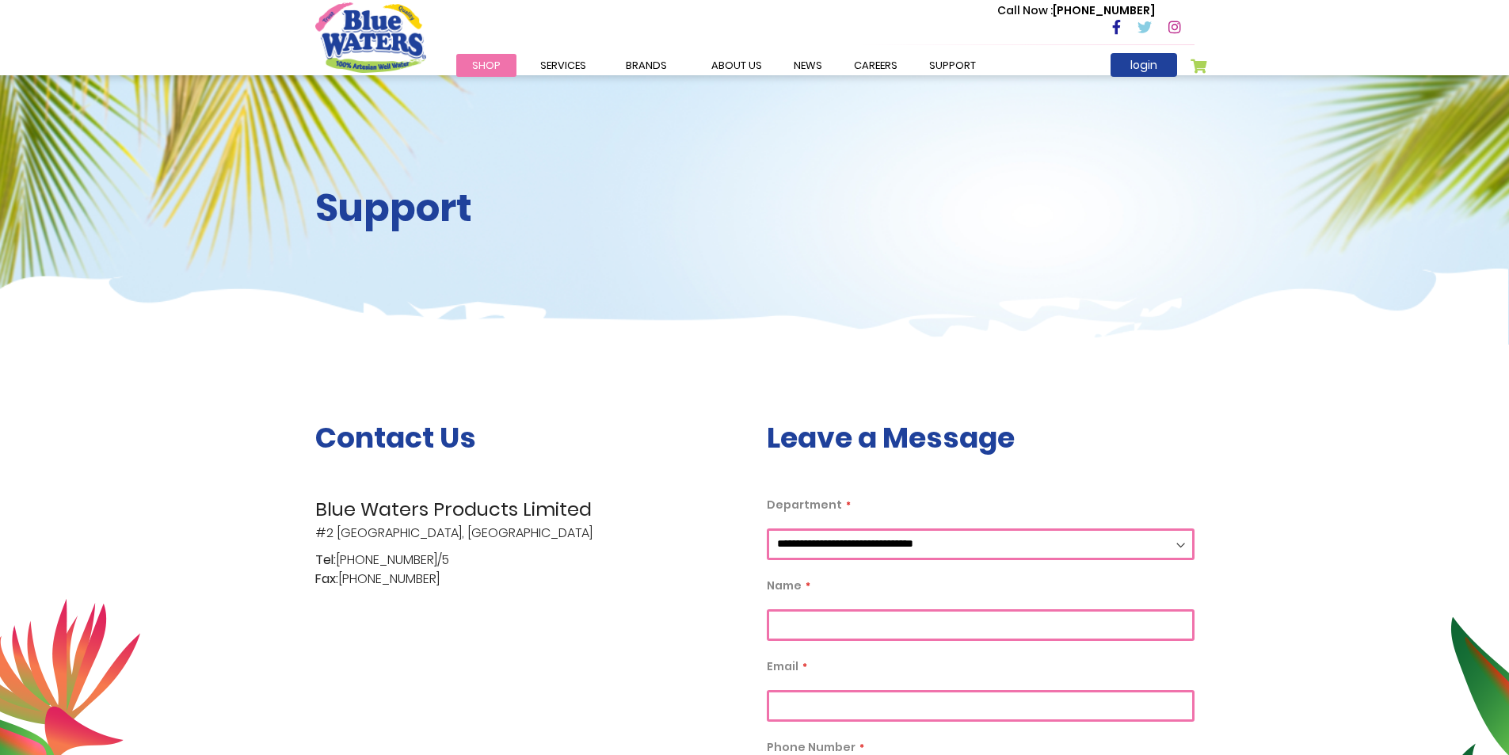
scroll to position [317, 0]
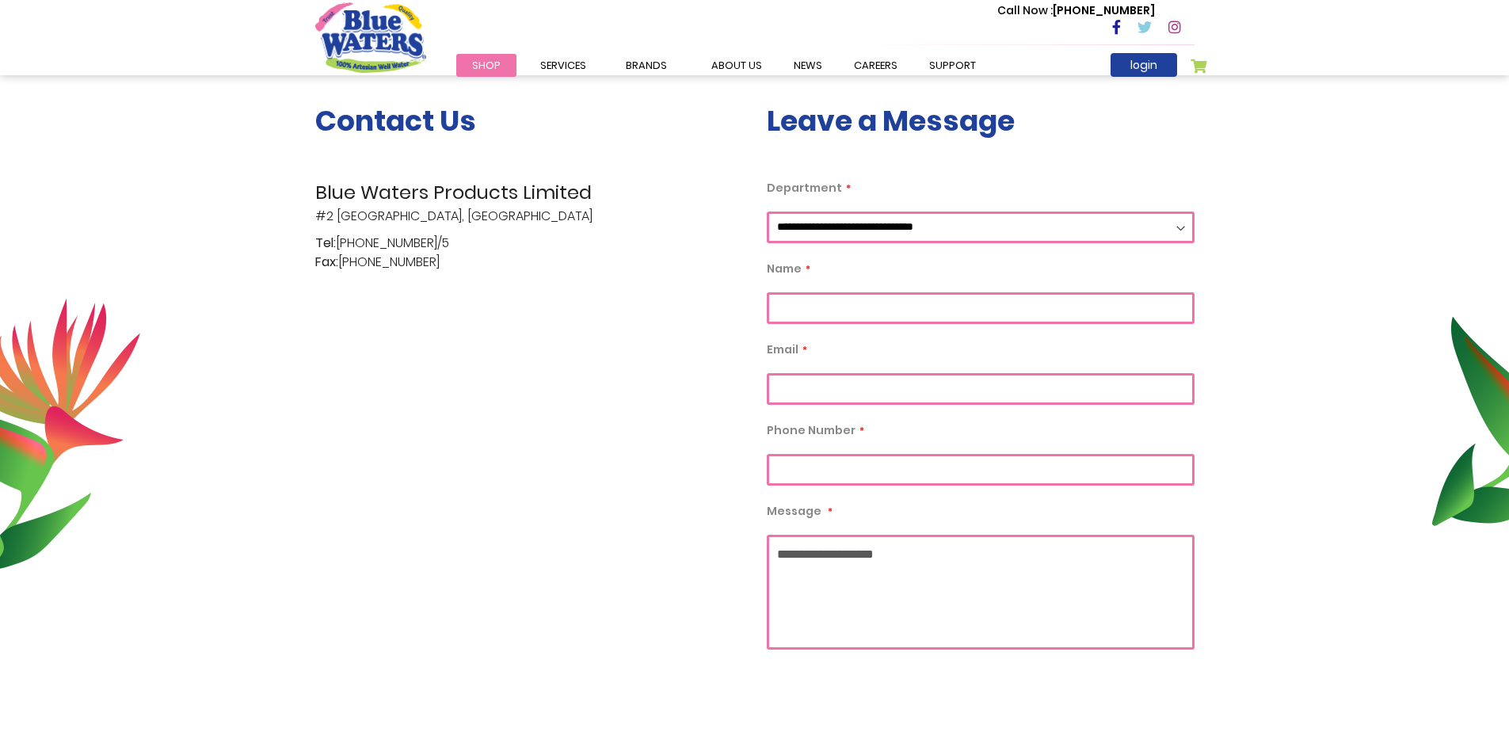
click at [1119, 223] on select "**********" at bounding box center [981, 228] width 428 height 32
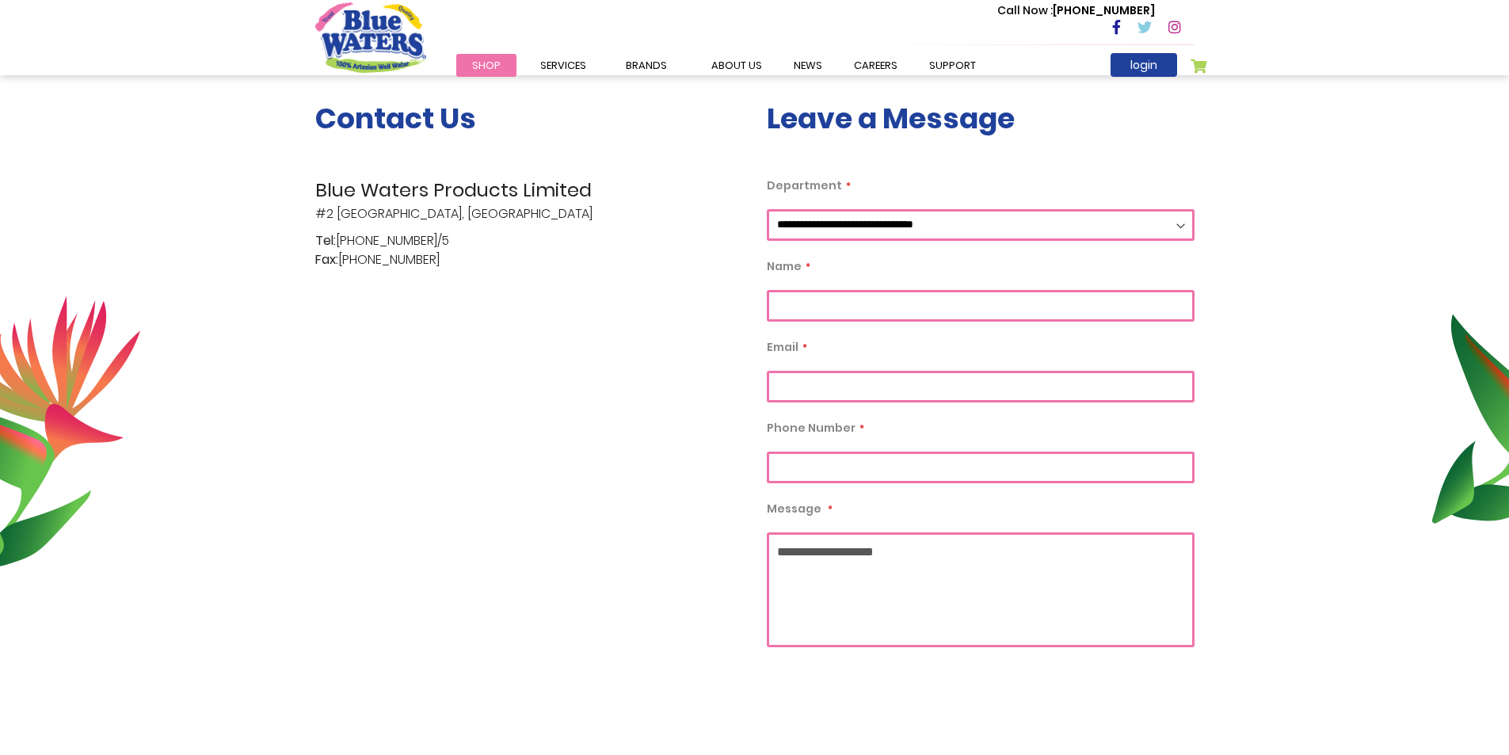
click at [1283, 340] on div "**********" at bounding box center [754, 405] width 1509 height 761
